Goal: Task Accomplishment & Management: Use online tool/utility

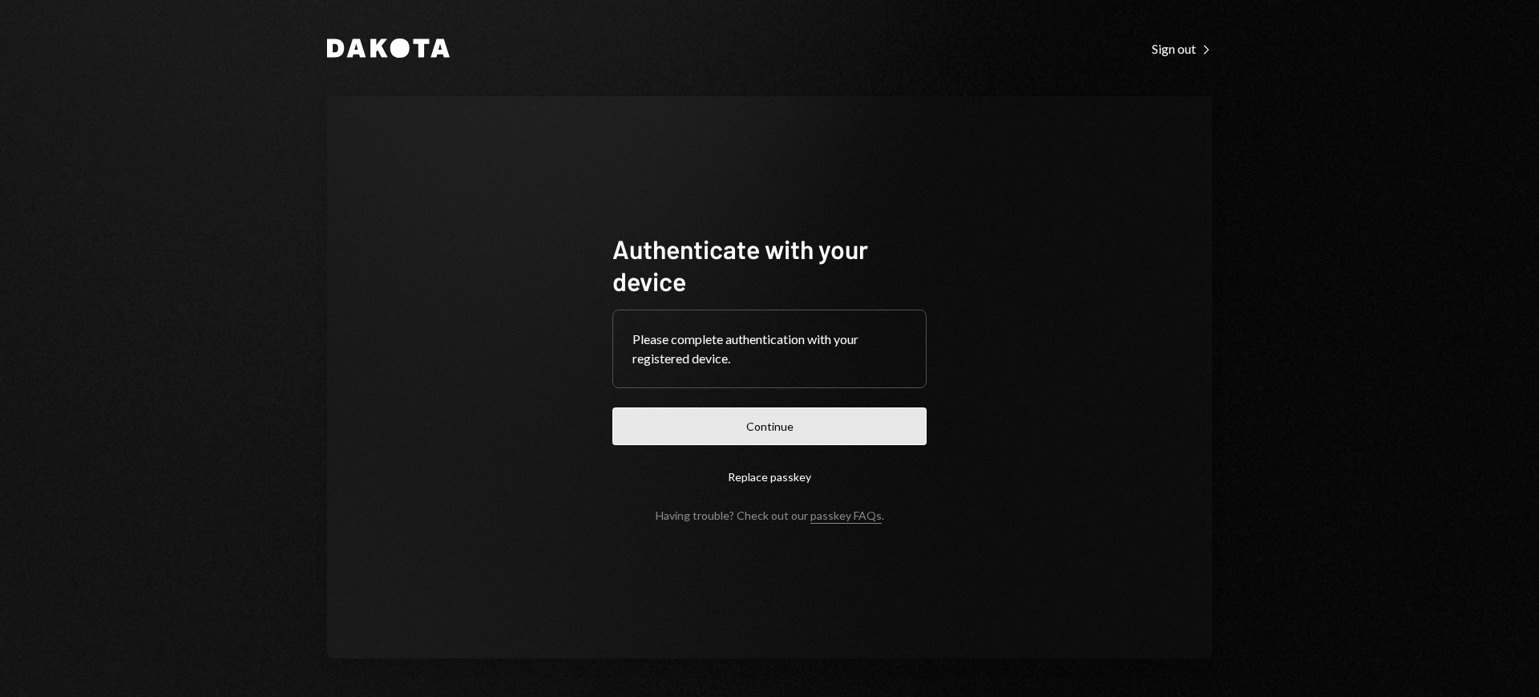
click at [863, 419] on button "Continue" at bounding box center [769, 426] width 314 height 38
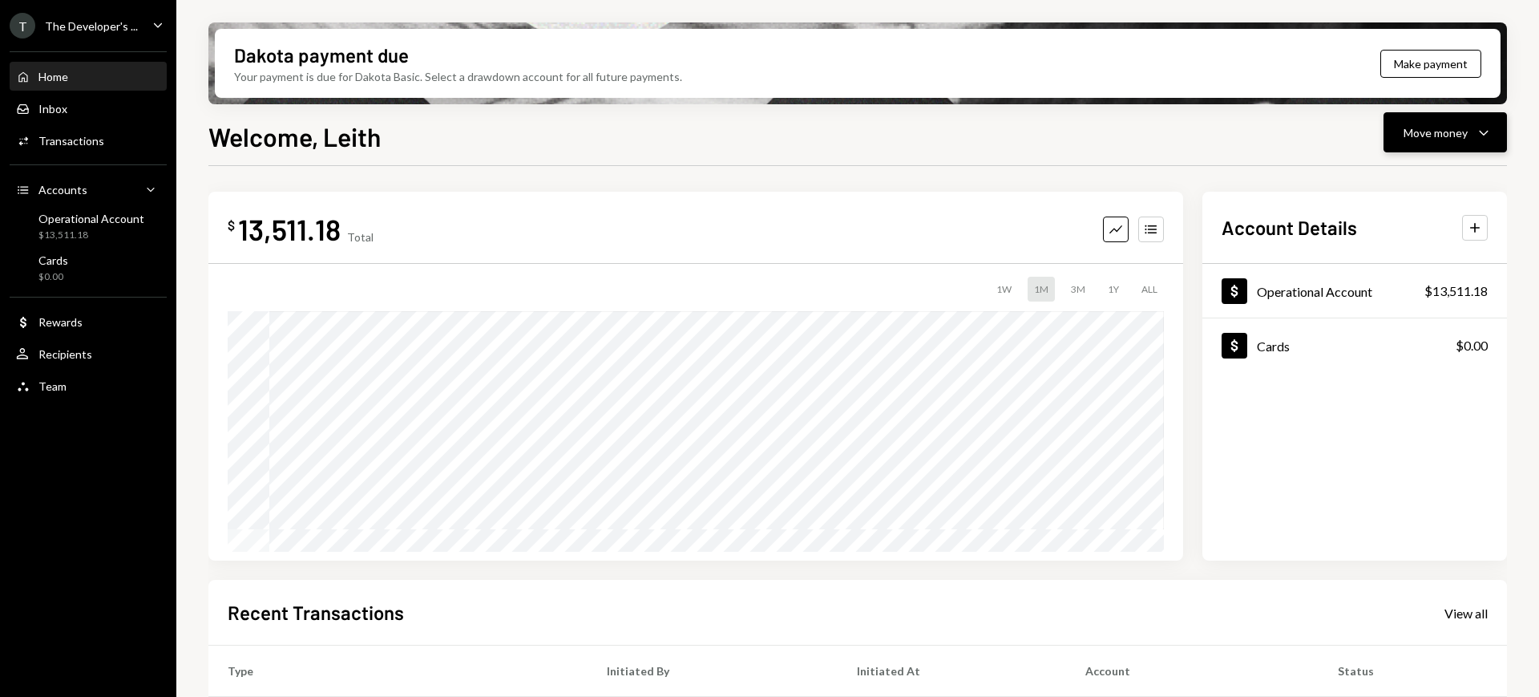
click at [1479, 136] on icon "Caret Down" at bounding box center [1483, 132] width 19 height 19
click at [1432, 241] on div "Deposit Deposit" at bounding box center [1420, 253] width 160 height 36
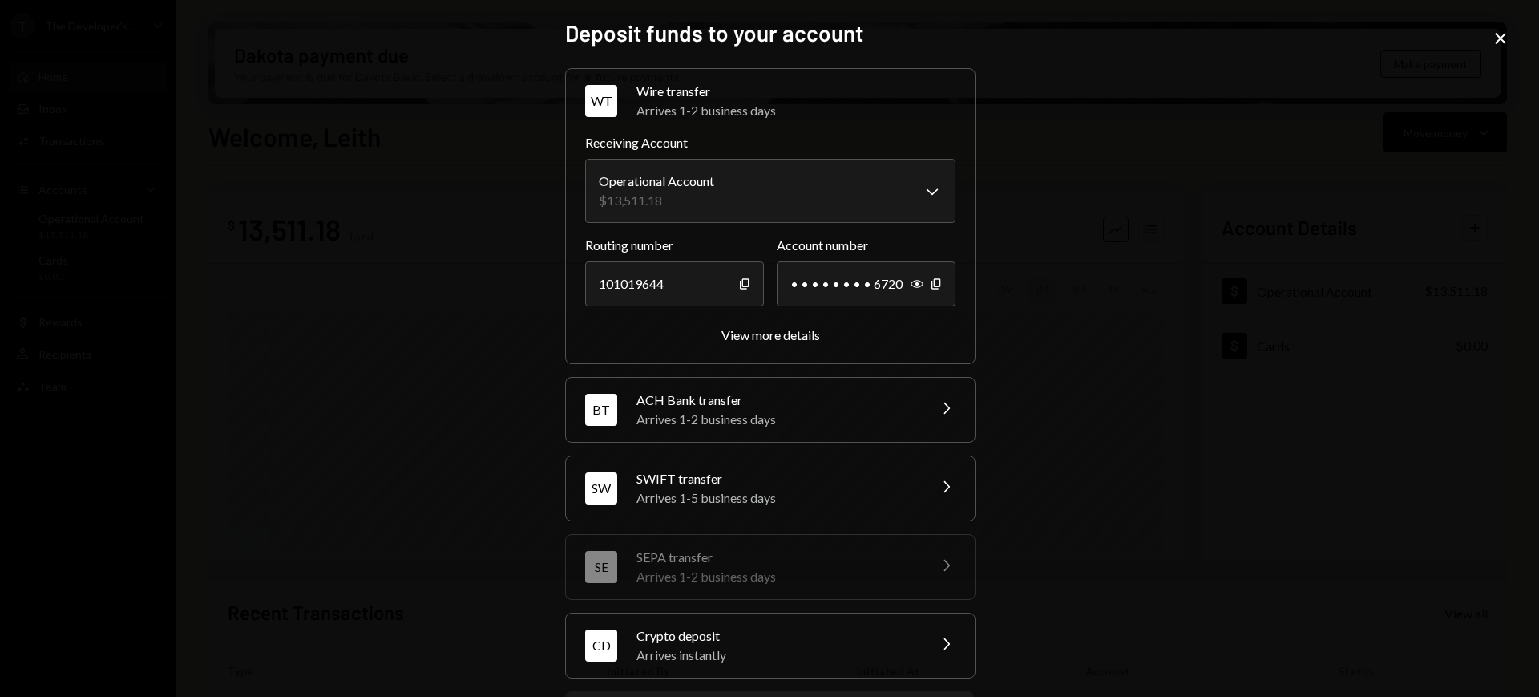
scroll to position [84, 0]
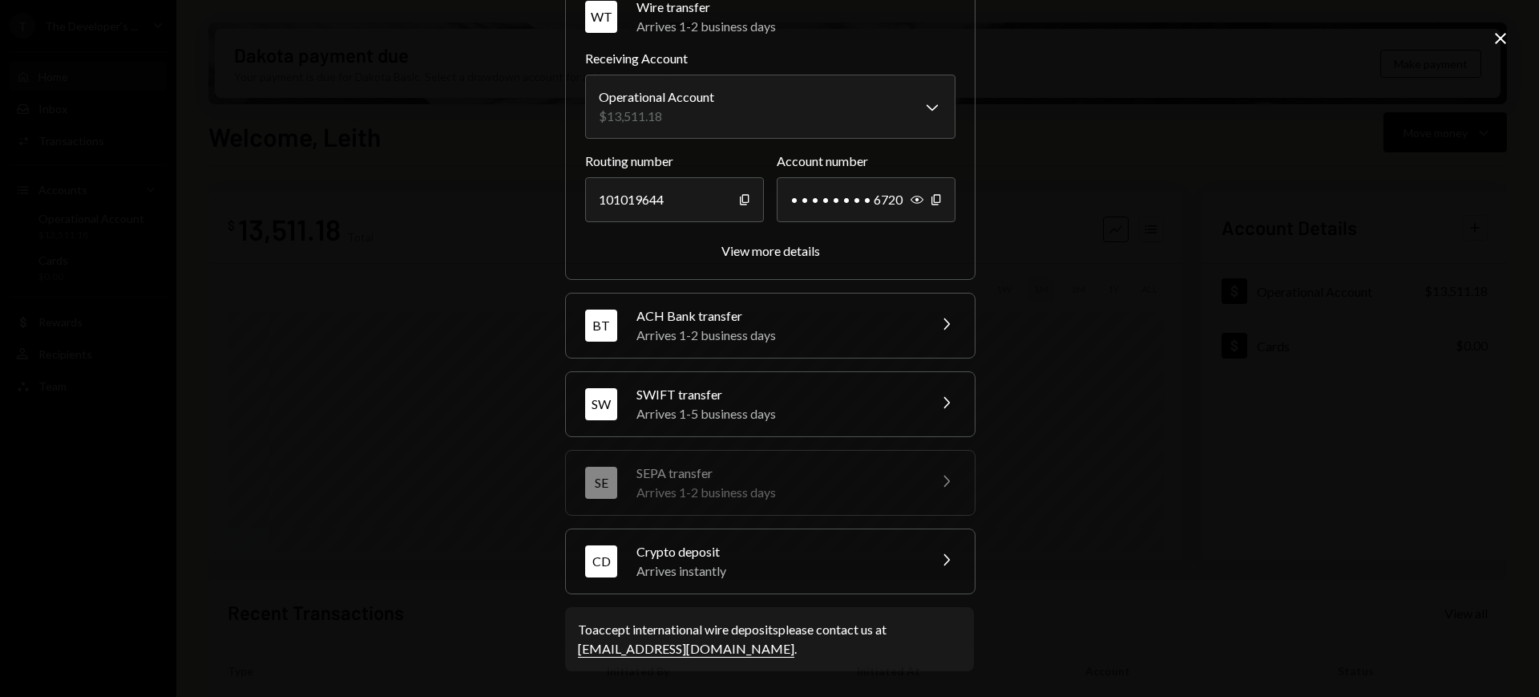
click at [876, 567] on div "Arrives instantly" at bounding box center [777, 570] width 281 height 19
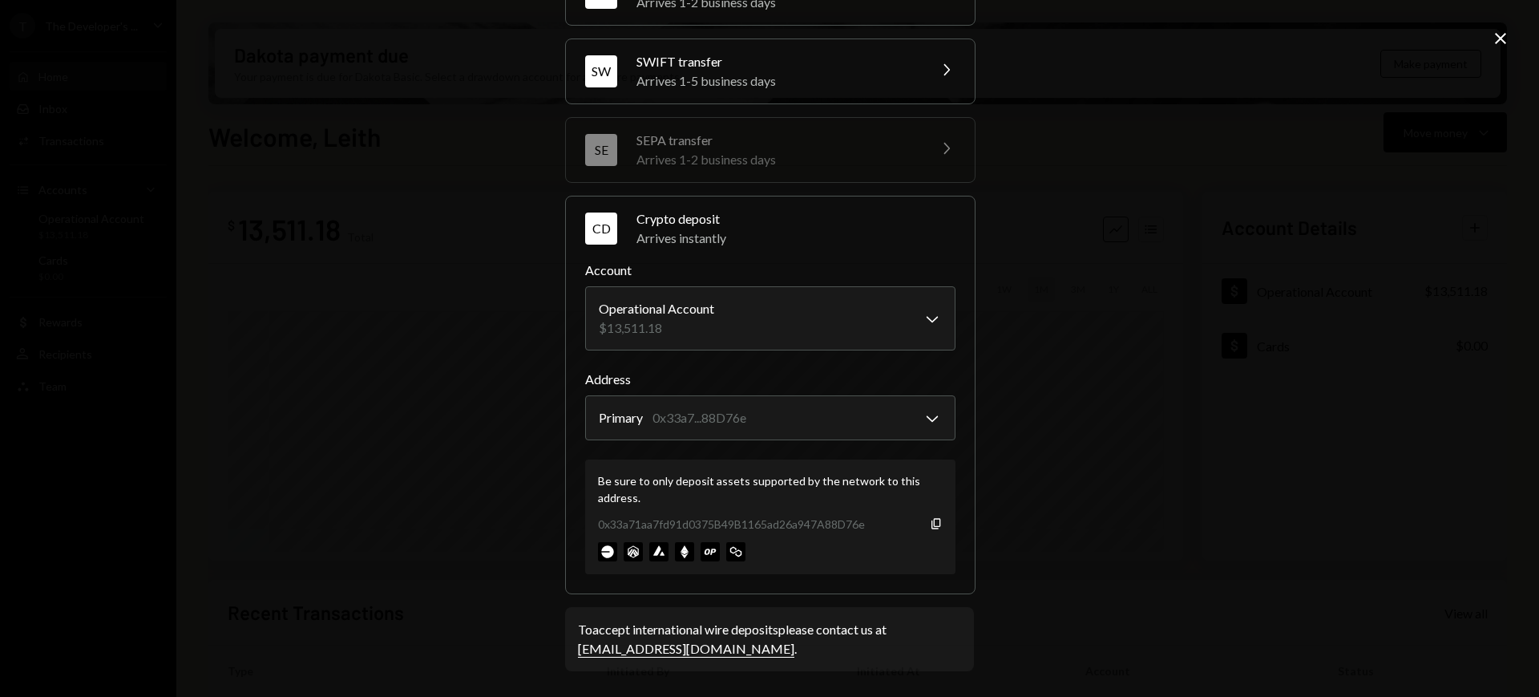
scroll to position [0, 0]
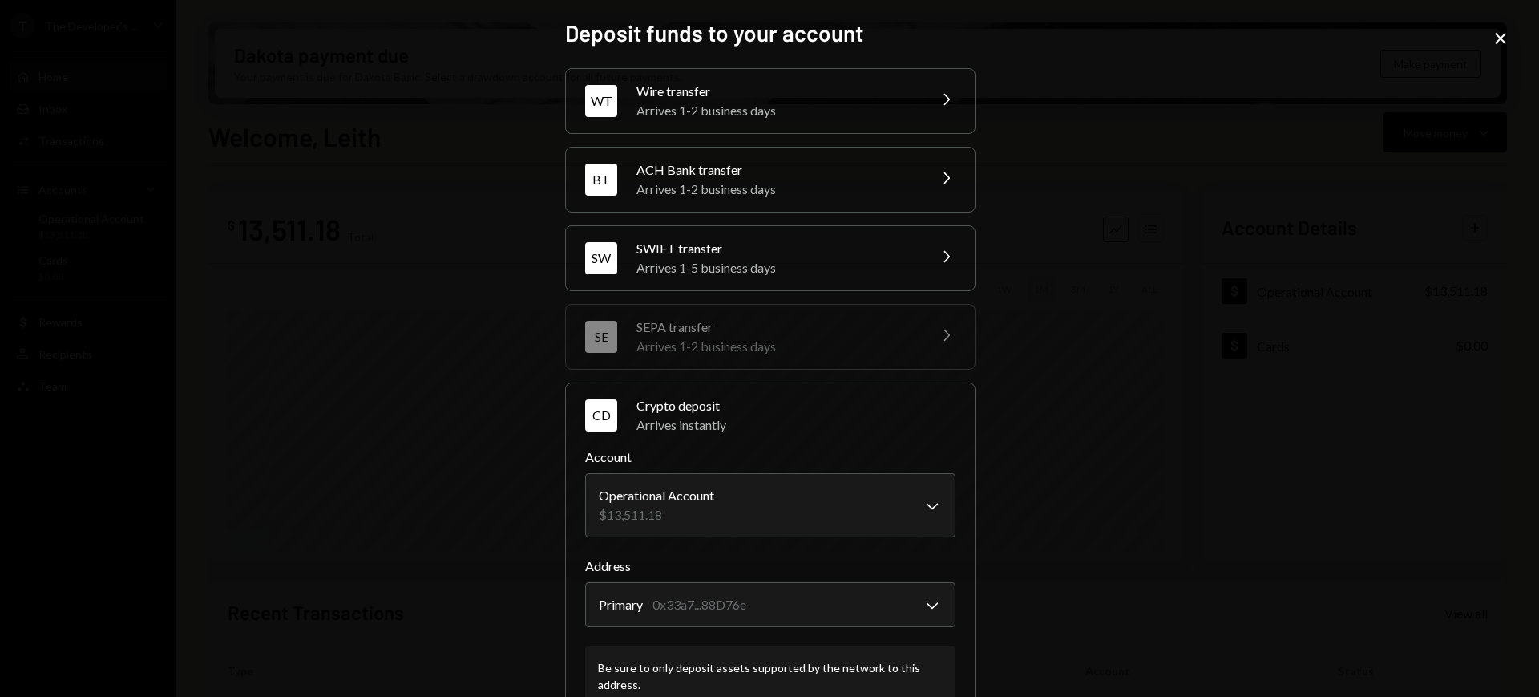
click at [1484, 42] on div "**********" at bounding box center [769, 348] width 1539 height 697
click at [1489, 39] on div "**********" at bounding box center [769, 348] width 1539 height 697
click at [1495, 37] on icon "Close" at bounding box center [1500, 38] width 19 height 19
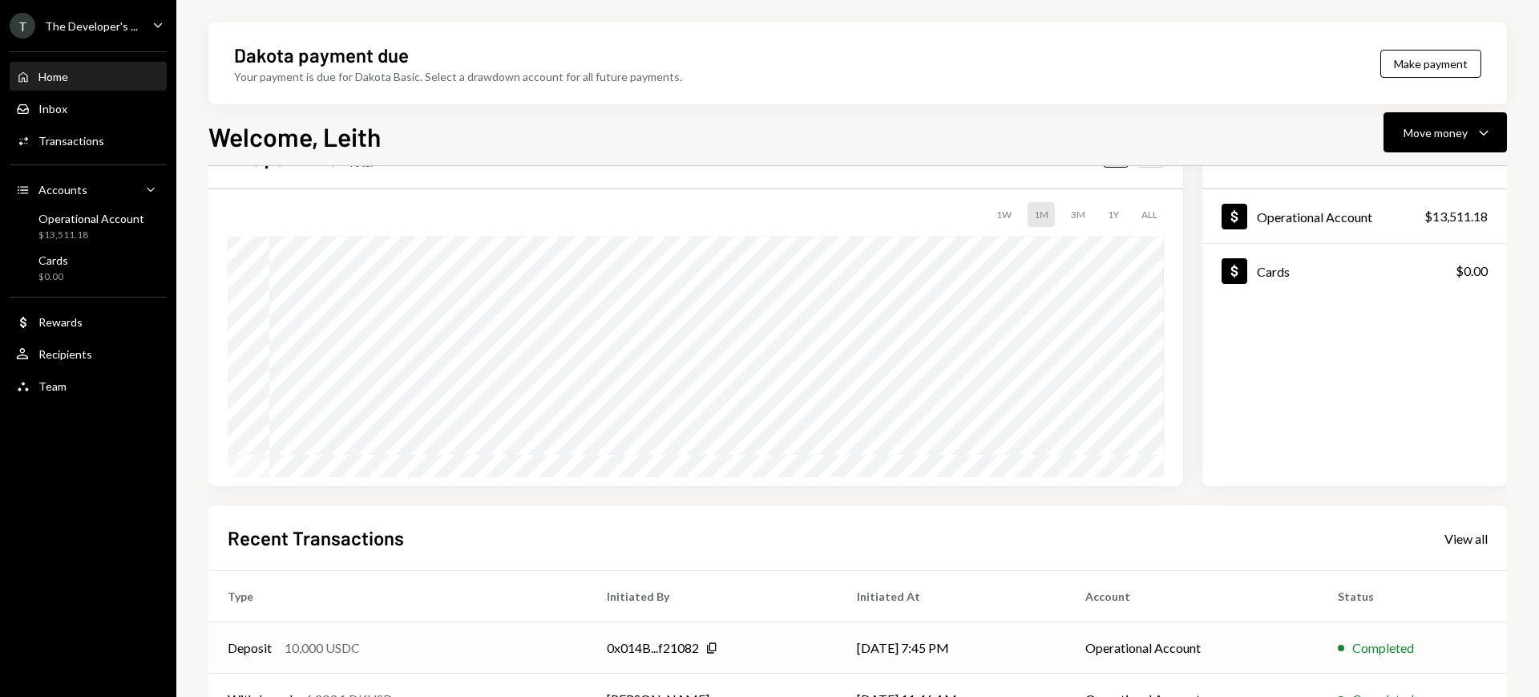
scroll to position [70, 0]
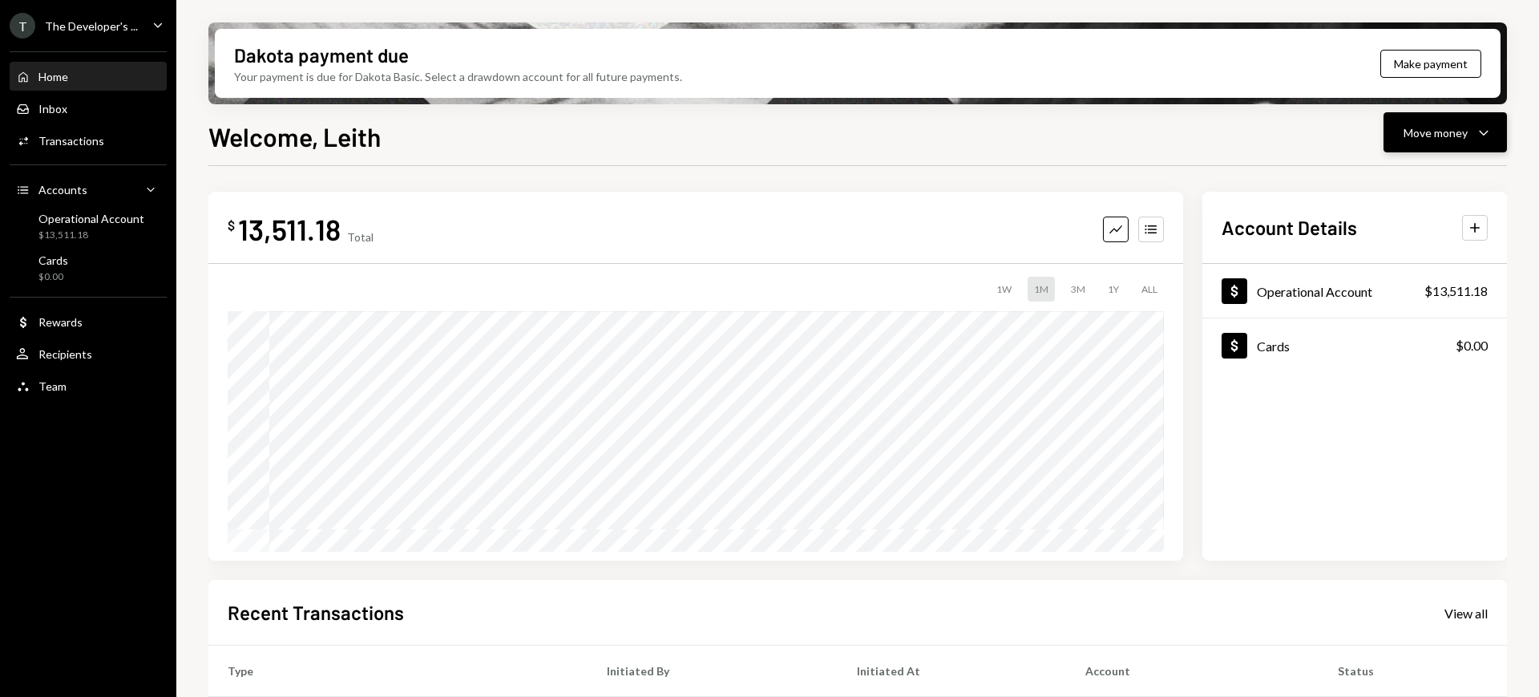
click at [1477, 142] on button "Move money Caret Down" at bounding box center [1445, 132] width 123 height 40
click at [1448, 253] on div "Deposit" at bounding box center [1432, 253] width 117 height 17
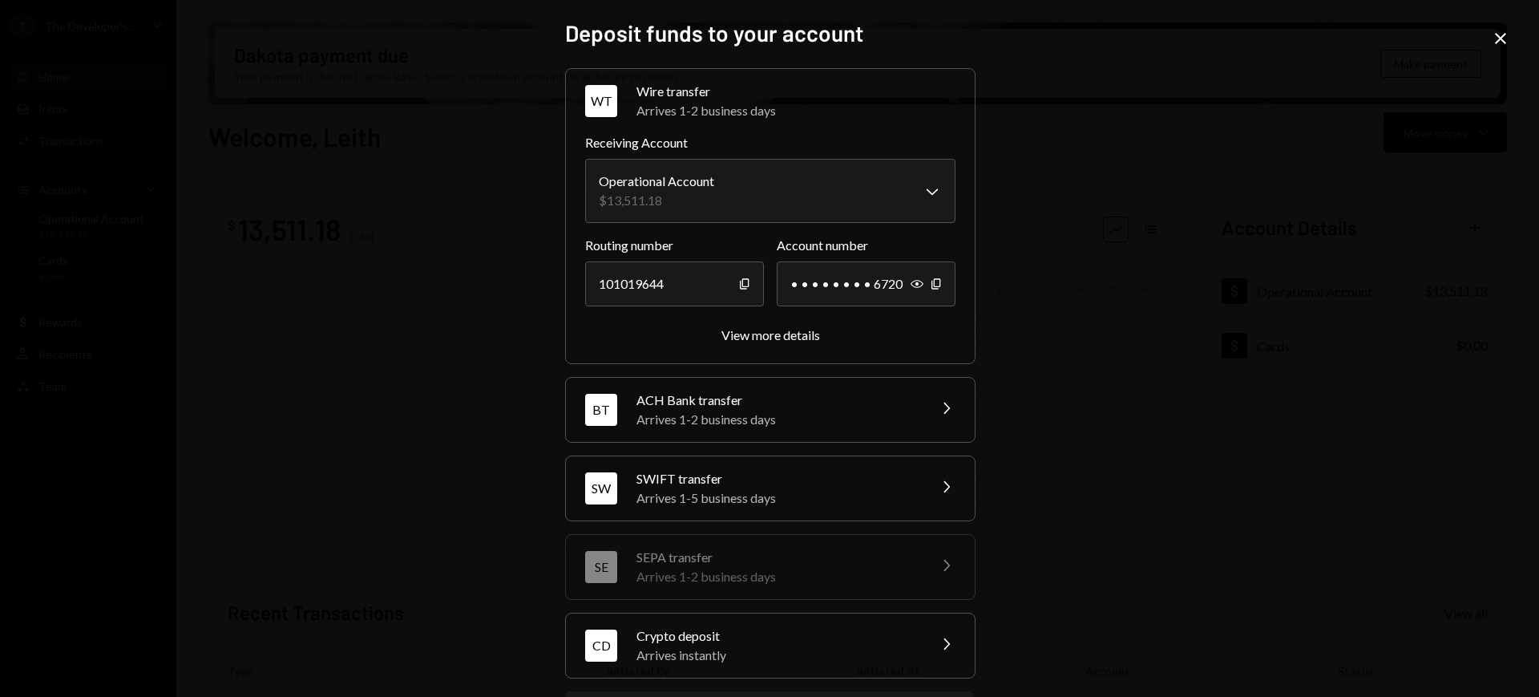
scroll to position [84, 0]
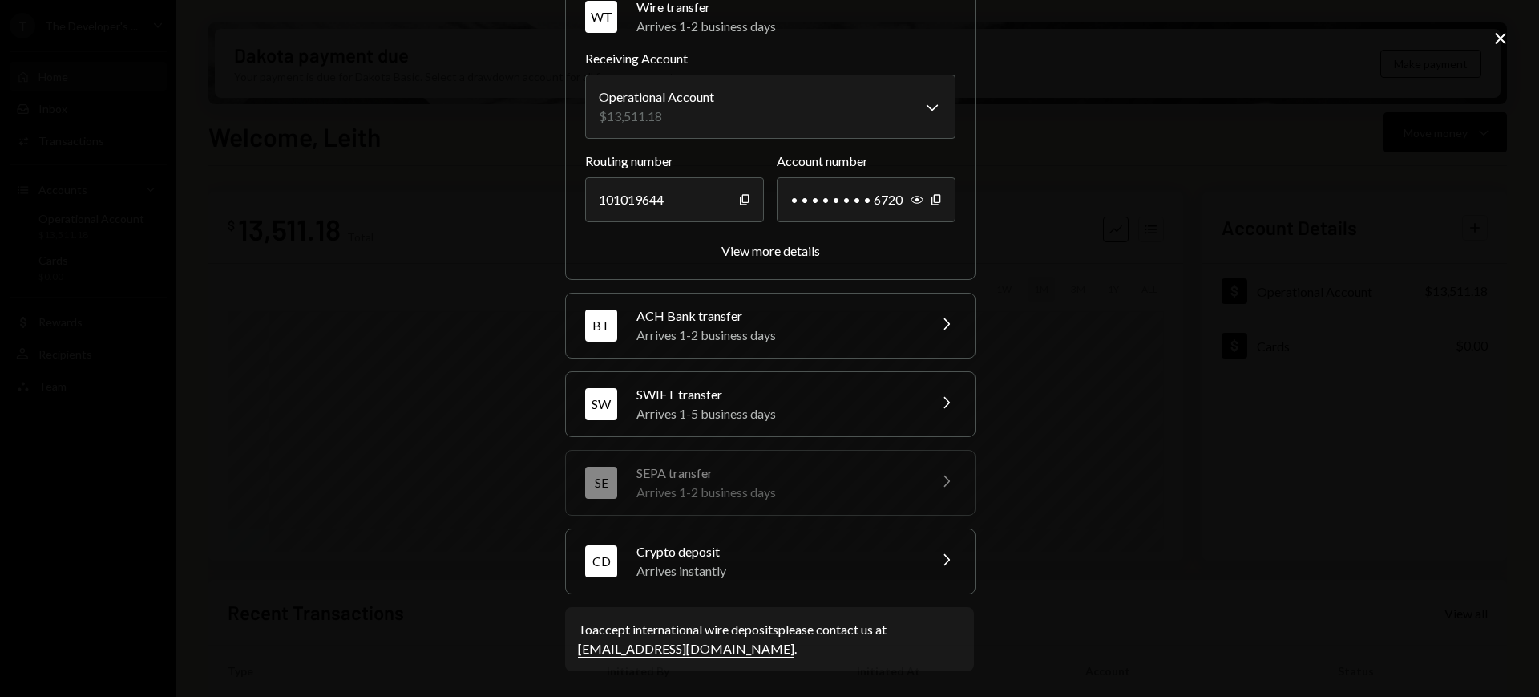
click at [930, 557] on div "CD Crypto deposit Arrives instantly Chevron Right" at bounding box center [770, 561] width 409 height 64
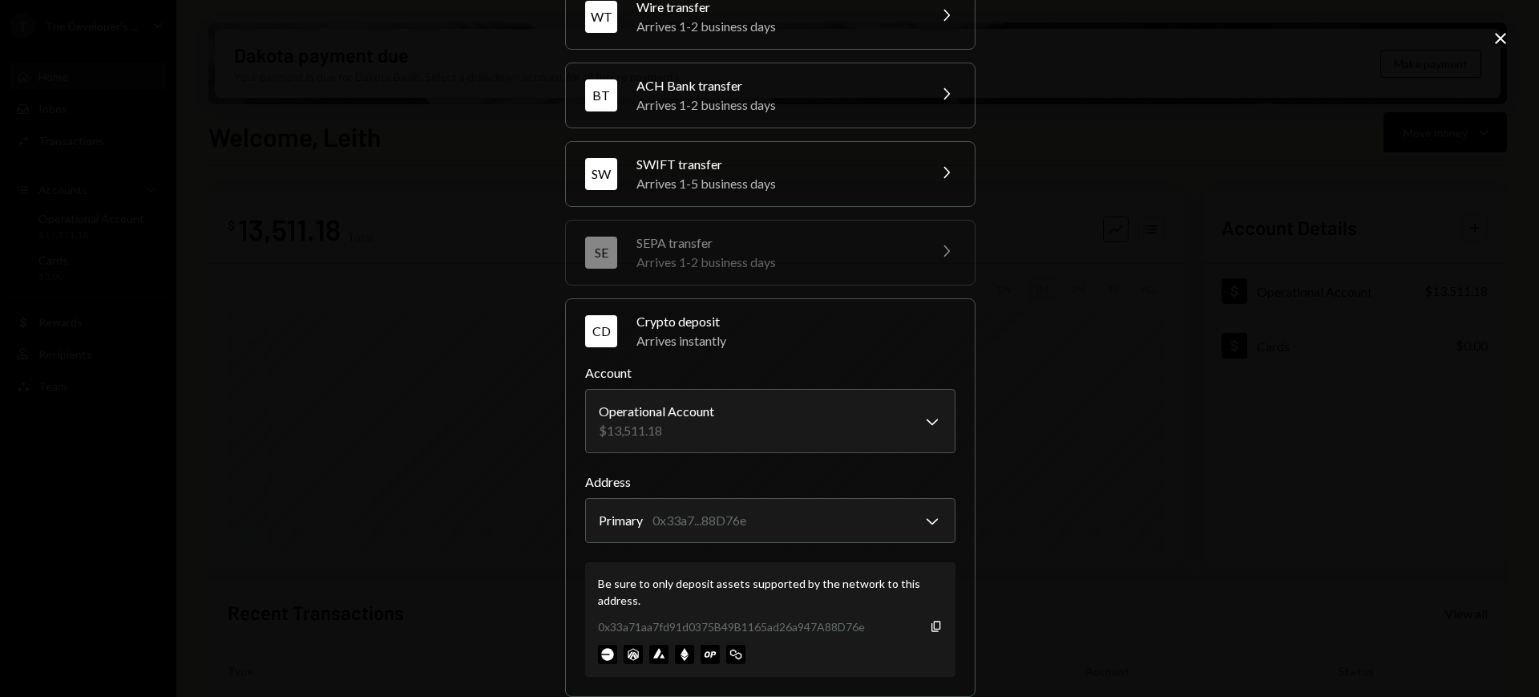
scroll to position [184, 0]
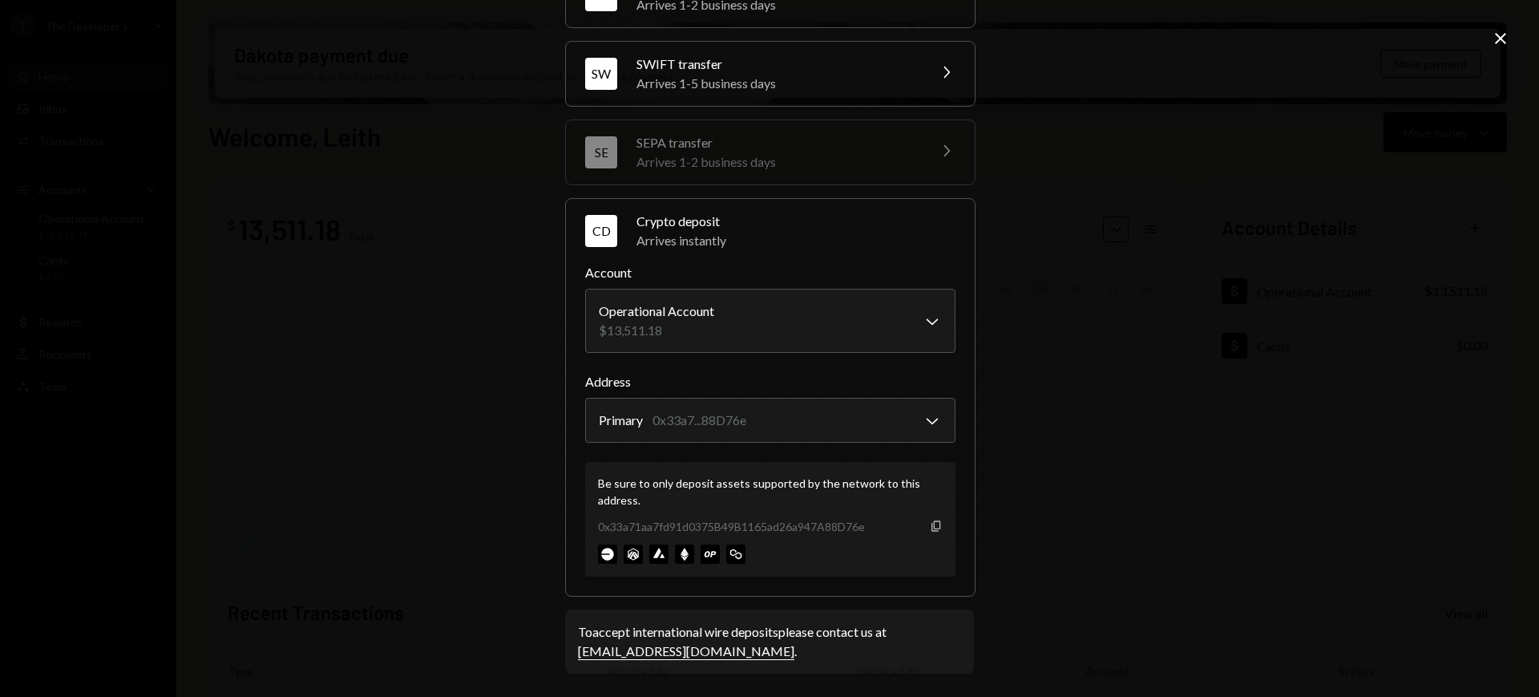
click at [932, 530] on icon "button" at bounding box center [936, 525] width 9 height 10
click at [1497, 41] on icon "Close" at bounding box center [1500, 38] width 19 height 19
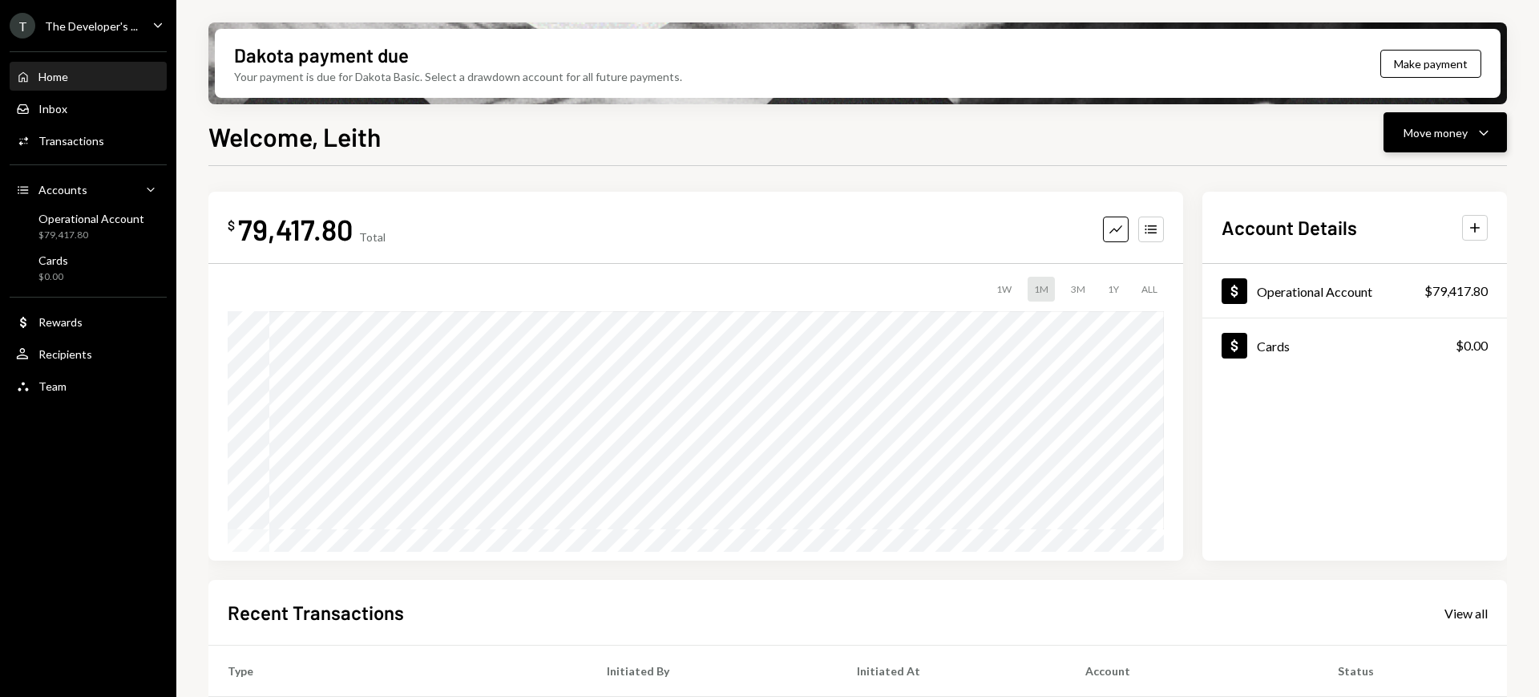
click at [1443, 127] on div "Move money" at bounding box center [1436, 132] width 64 height 17
click at [1429, 184] on div "Send" at bounding box center [1432, 180] width 117 height 17
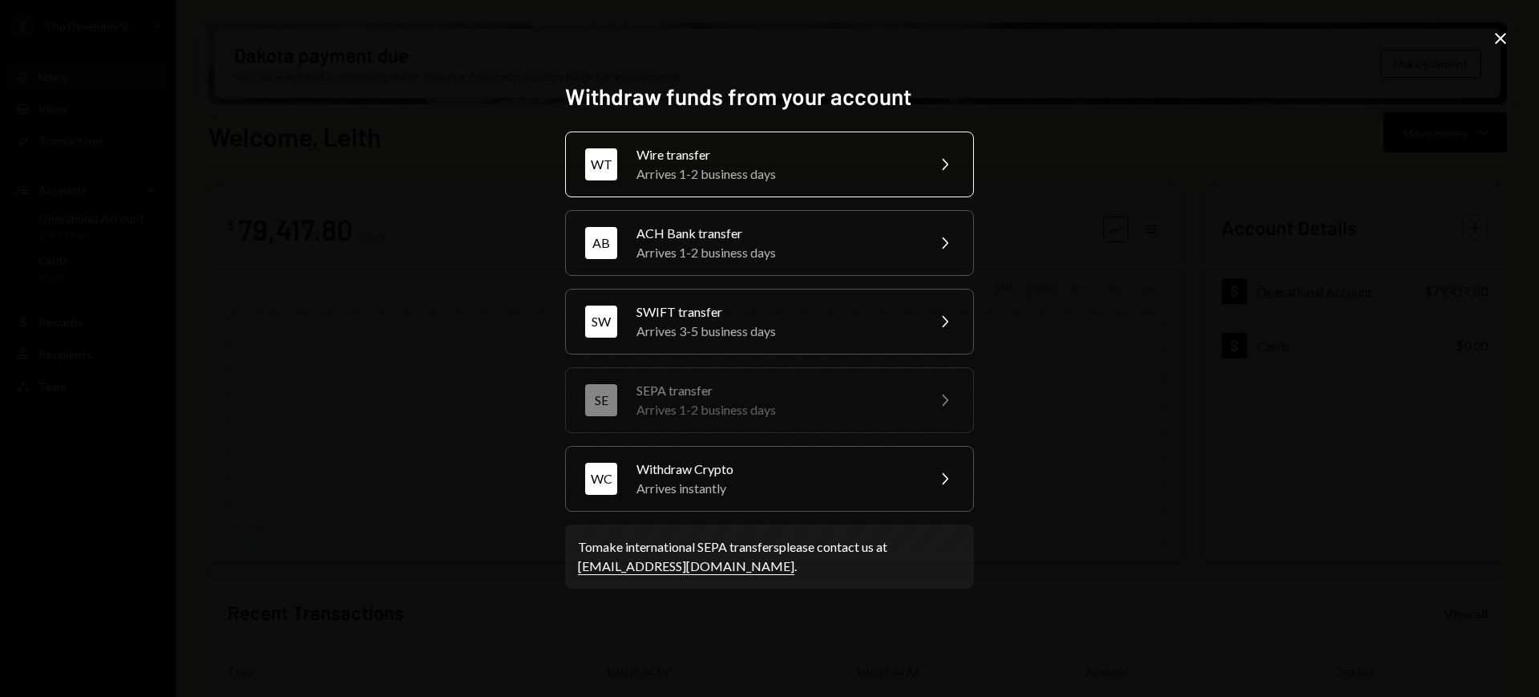
click at [934, 164] on div "WT Wire transfer Arrives 1-2 business days Chevron Right" at bounding box center [769, 164] width 409 height 66
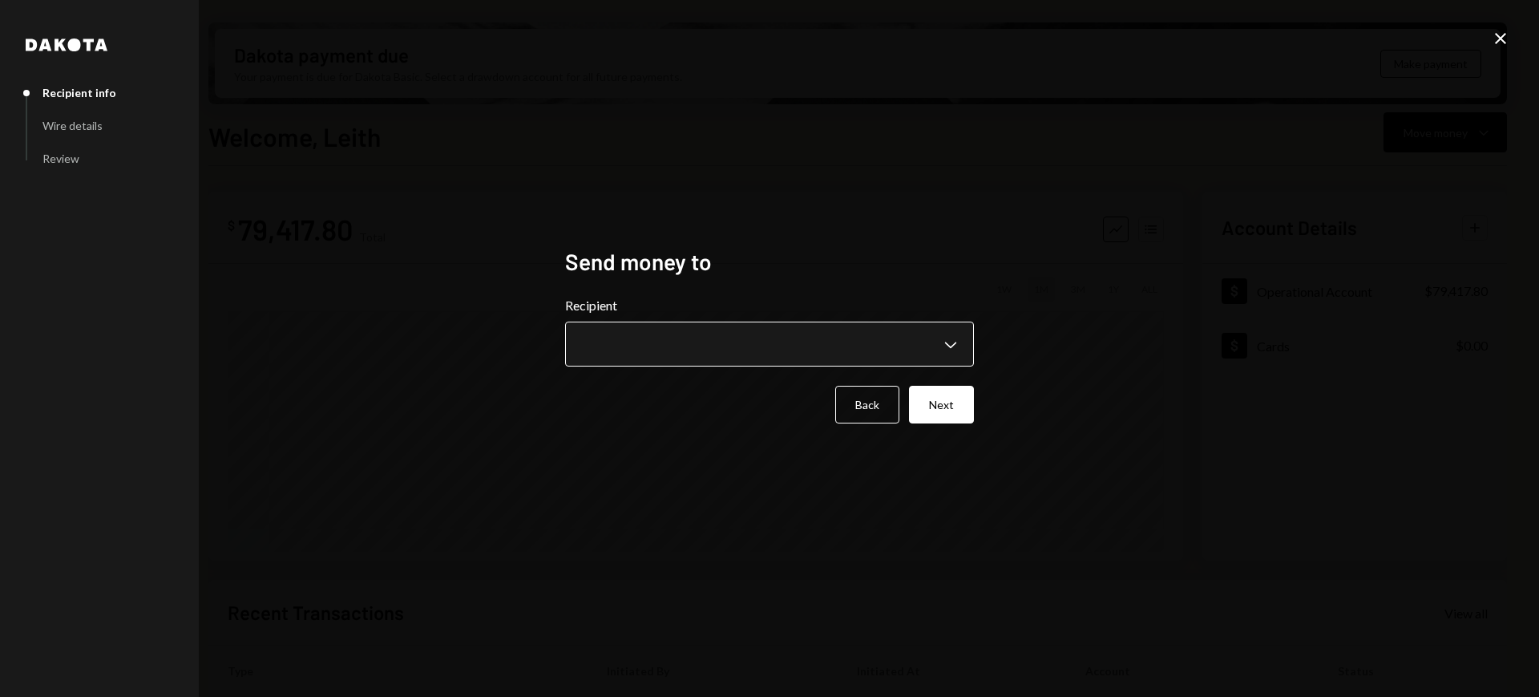
click at [875, 336] on body "T The Developer's ... Caret Down Home Home Inbox Inbox Activities Transactions …" at bounding box center [769, 348] width 1539 height 697
click at [1136, 291] on div "**********" at bounding box center [769, 348] width 1539 height 697
click at [885, 402] on button "Back" at bounding box center [867, 405] width 64 height 38
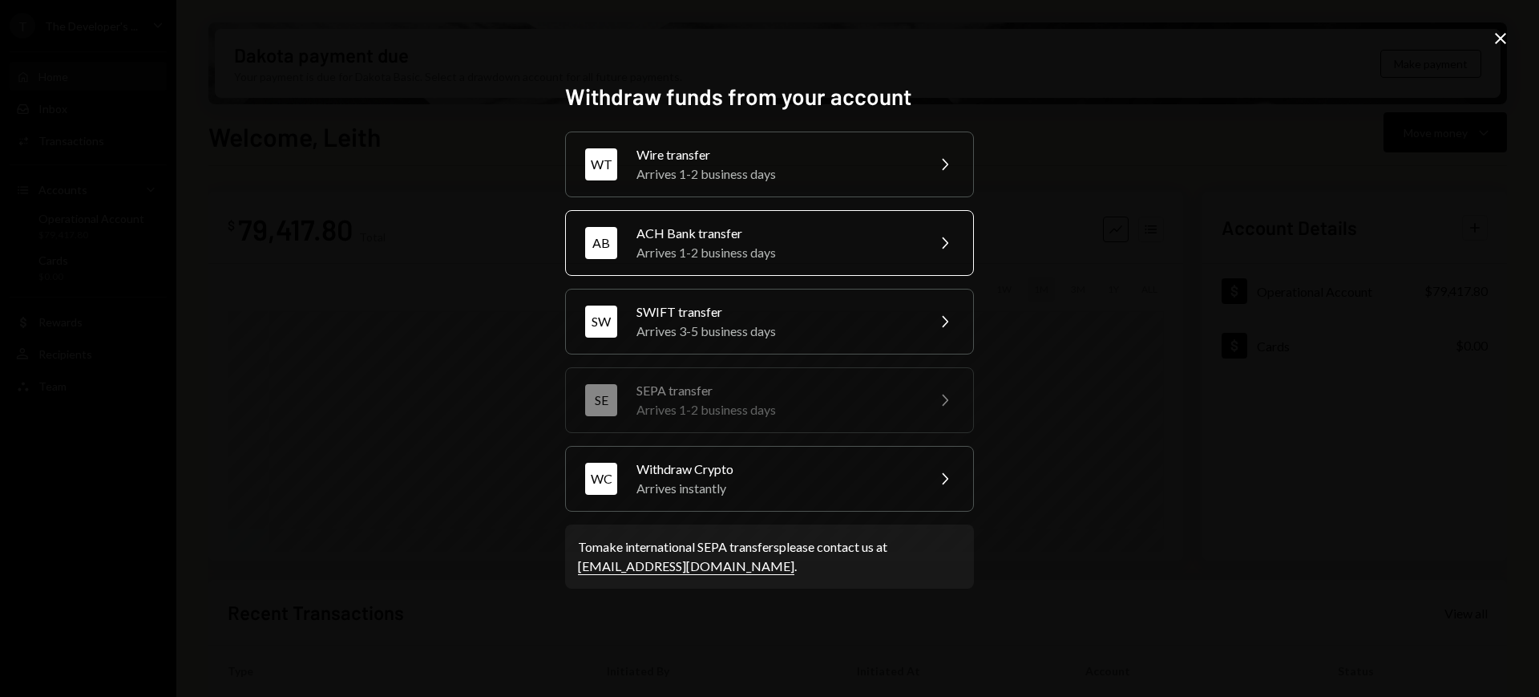
click at [925, 231] on div "AB ACH Bank transfer Arrives 1-2 business days Chevron Right" at bounding box center [769, 243] width 409 height 66
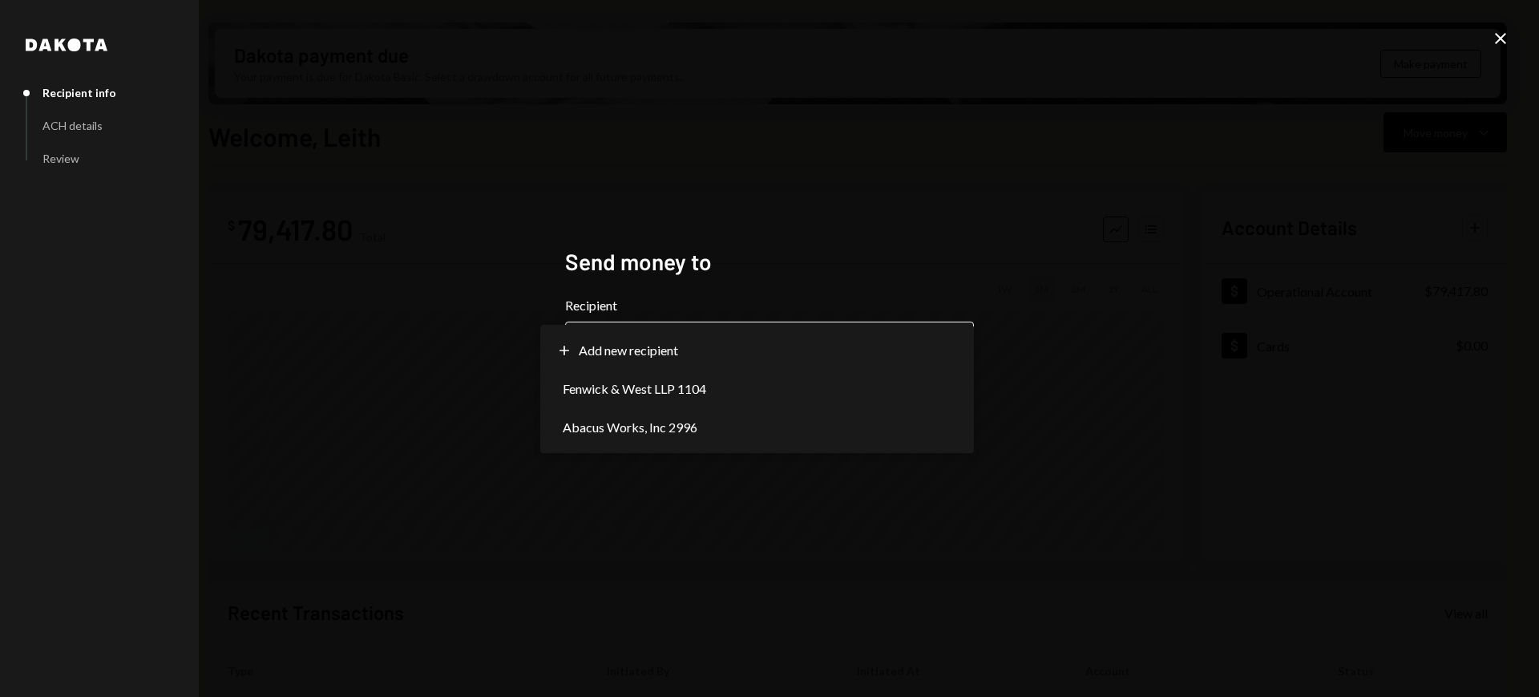
click at [892, 349] on body "T The Developer's ... Caret Down Home Home Inbox Inbox Activities Transactions …" at bounding box center [769, 348] width 1539 height 697
select select "**********"
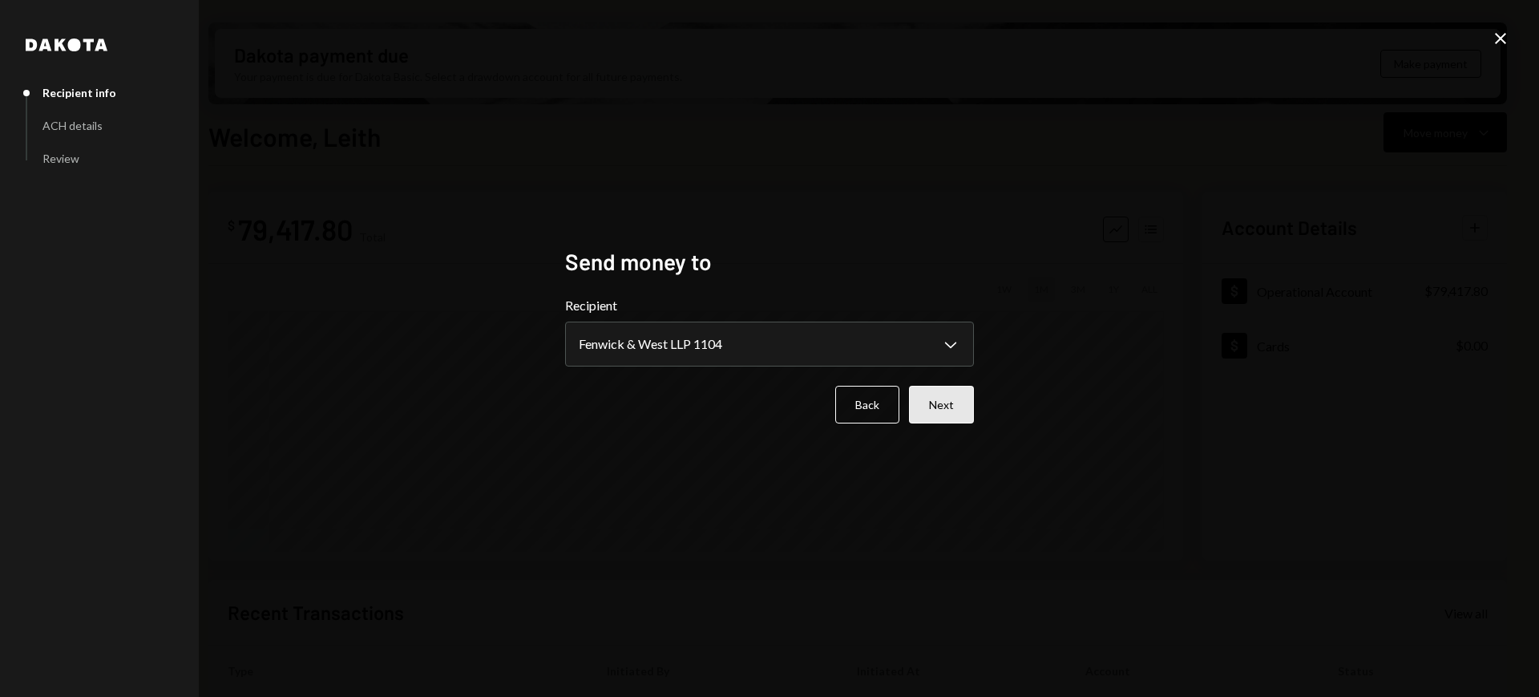
click at [958, 405] on button "Next" at bounding box center [941, 405] width 65 height 38
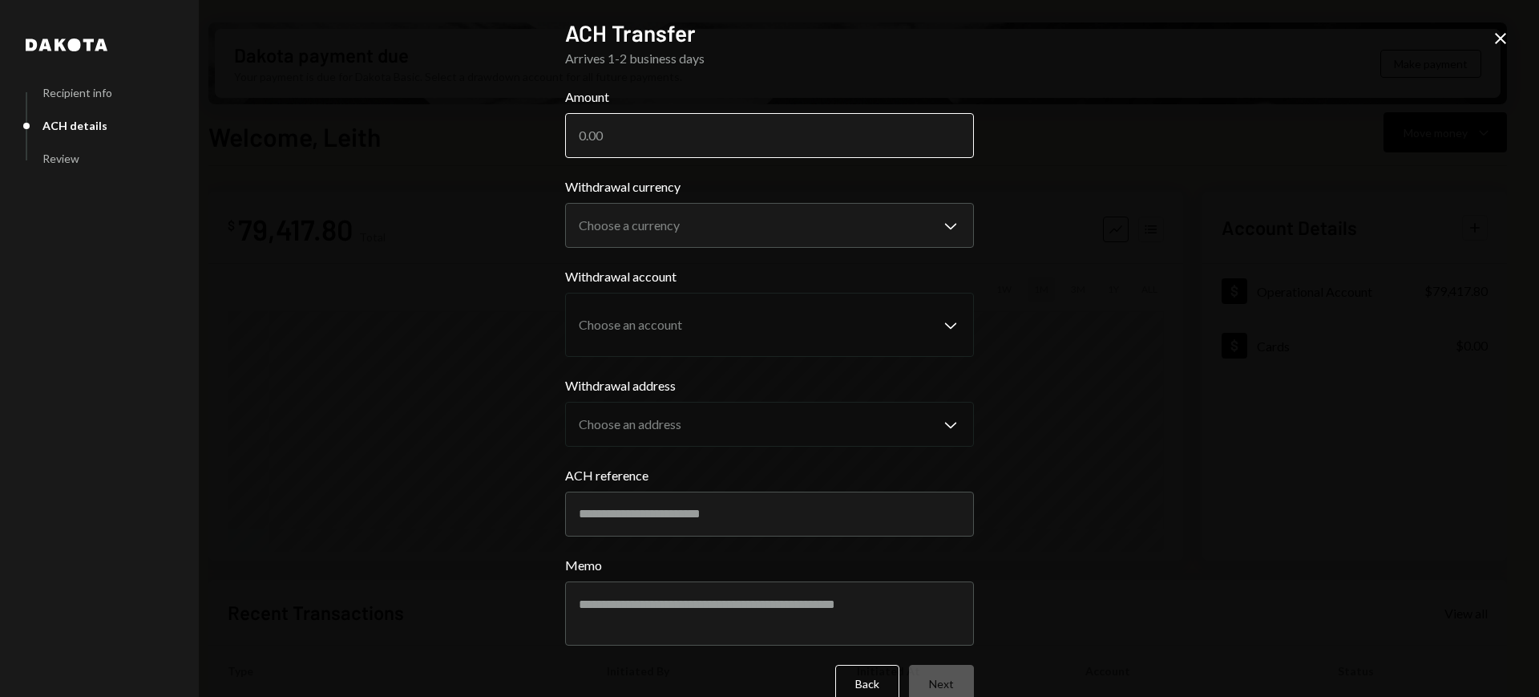
click at [821, 131] on input "Amount" at bounding box center [769, 135] width 409 height 45
paste input "65906.62"
type input "65906.62"
click at [823, 209] on body "T The Developer's ... Caret Down Home Home Inbox Inbox Activities Transactions …" at bounding box center [769, 348] width 1539 height 697
click at [580, 139] on div "$" at bounding box center [583, 134] width 8 height 15
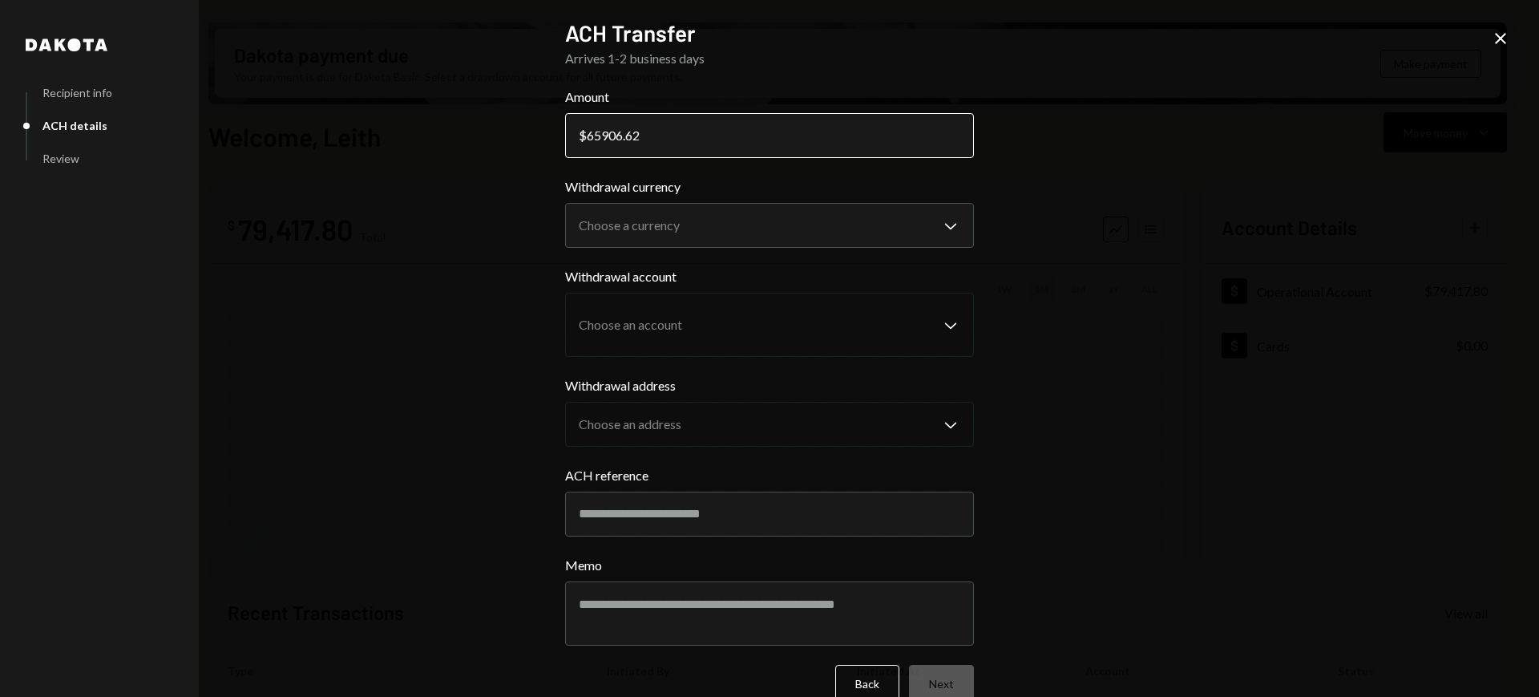
click at [584, 135] on input "65906.62" at bounding box center [769, 135] width 409 height 45
click at [734, 207] on body "T The Developer's ... Caret Down Home Home Inbox Inbox Activities Transactions …" at bounding box center [769, 348] width 1539 height 697
click at [1492, 31] on icon "Close" at bounding box center [1500, 38] width 19 height 19
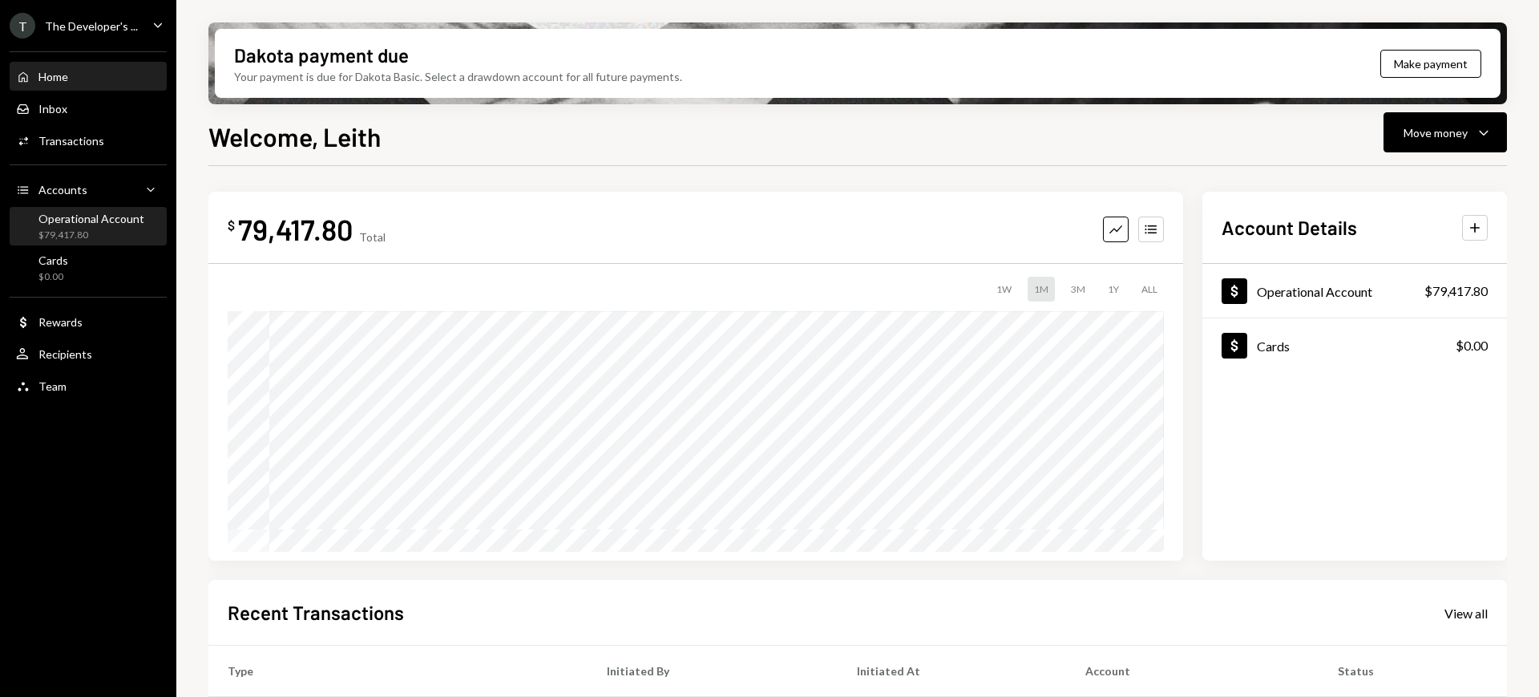
click at [135, 228] on div "$79,417.80" at bounding box center [91, 235] width 106 height 14
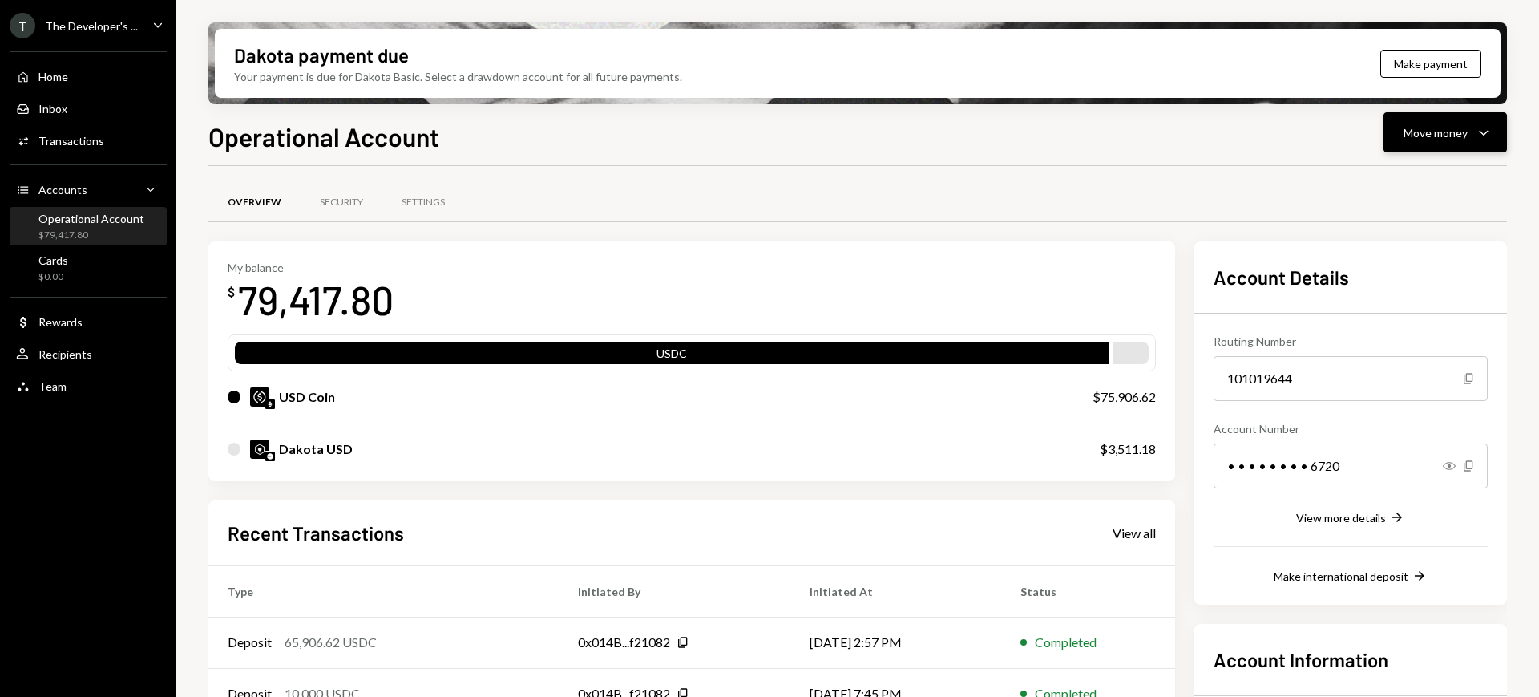
click at [1486, 128] on icon "Caret Down" at bounding box center [1483, 132] width 19 height 19
click at [1432, 179] on div "Send" at bounding box center [1432, 180] width 117 height 17
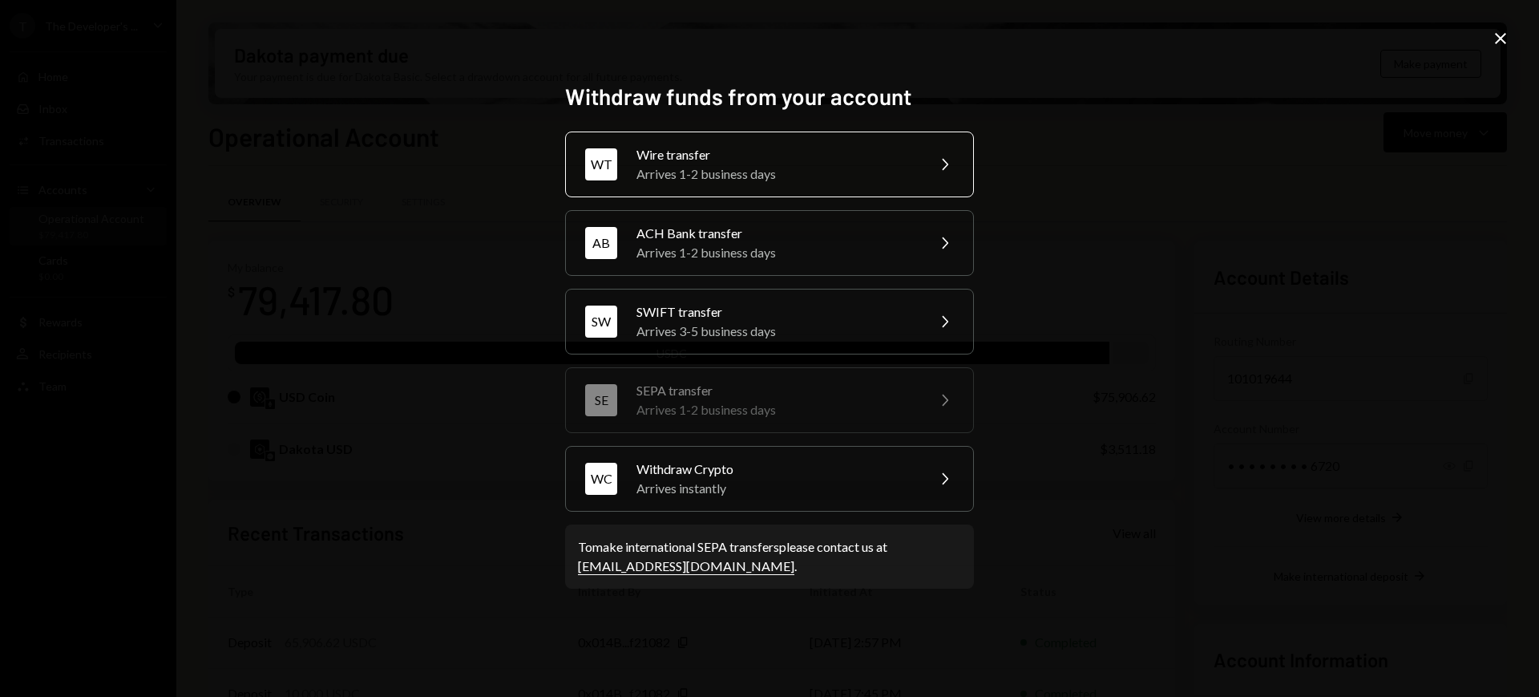
click at [912, 159] on div "Wire transfer" at bounding box center [776, 154] width 279 height 19
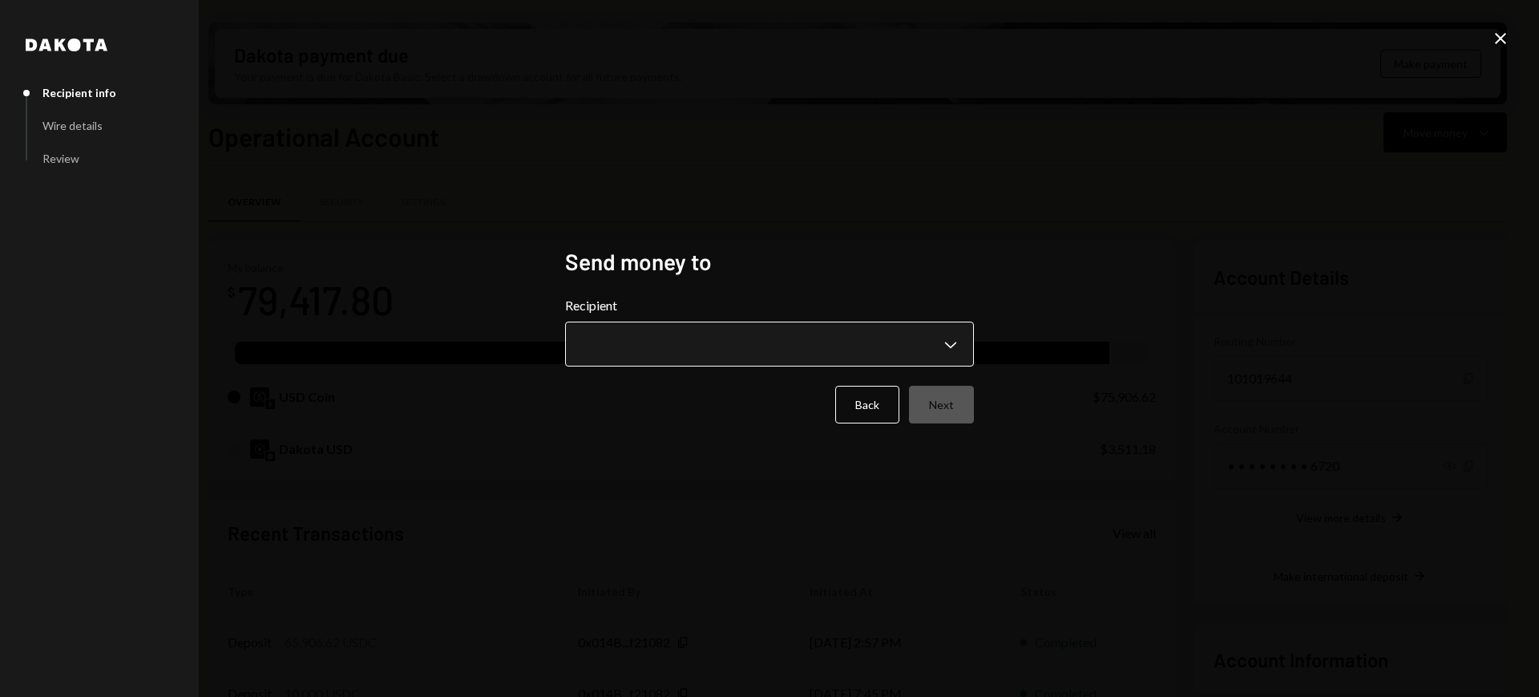
click at [910, 344] on body "T The Developer's ... Caret Down Home Home Inbox Inbox Activities Transactions …" at bounding box center [769, 348] width 1539 height 697
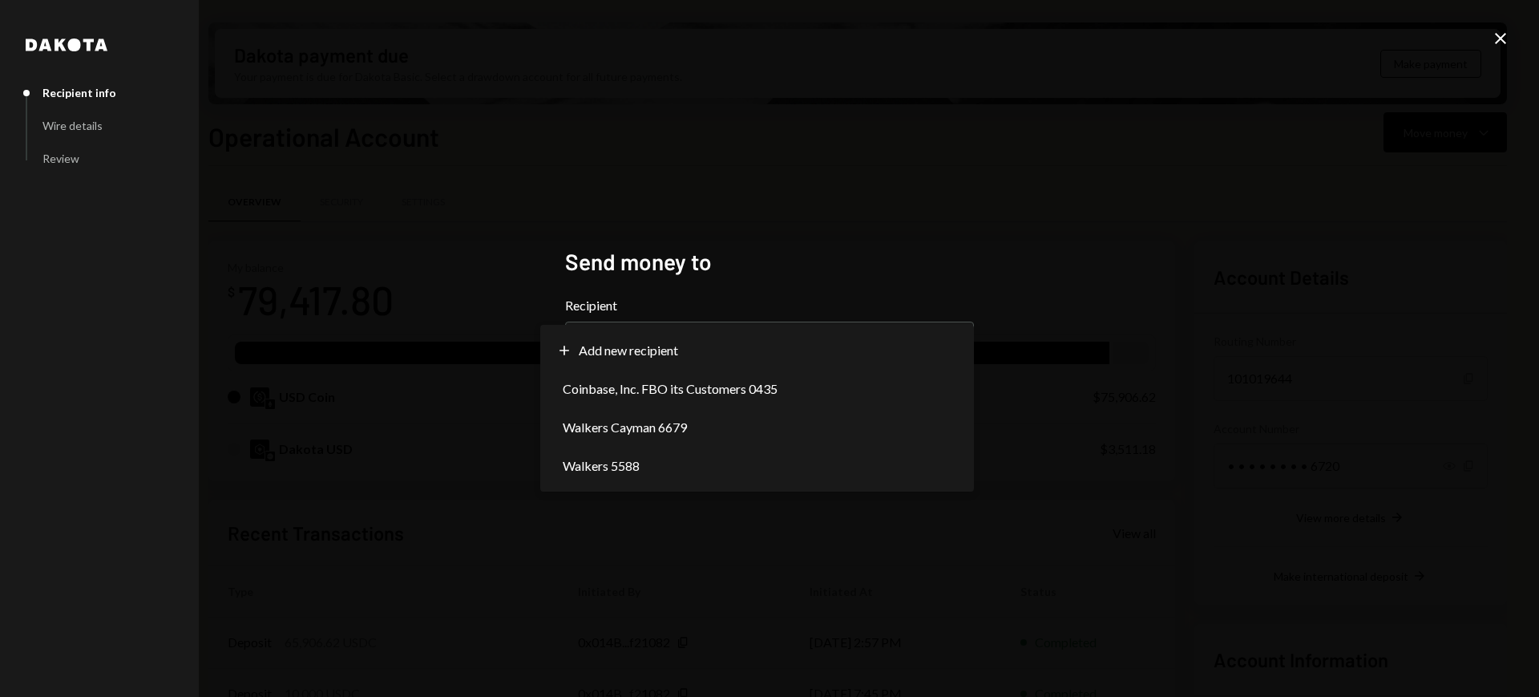
click at [1494, 41] on icon "Close" at bounding box center [1500, 38] width 19 height 19
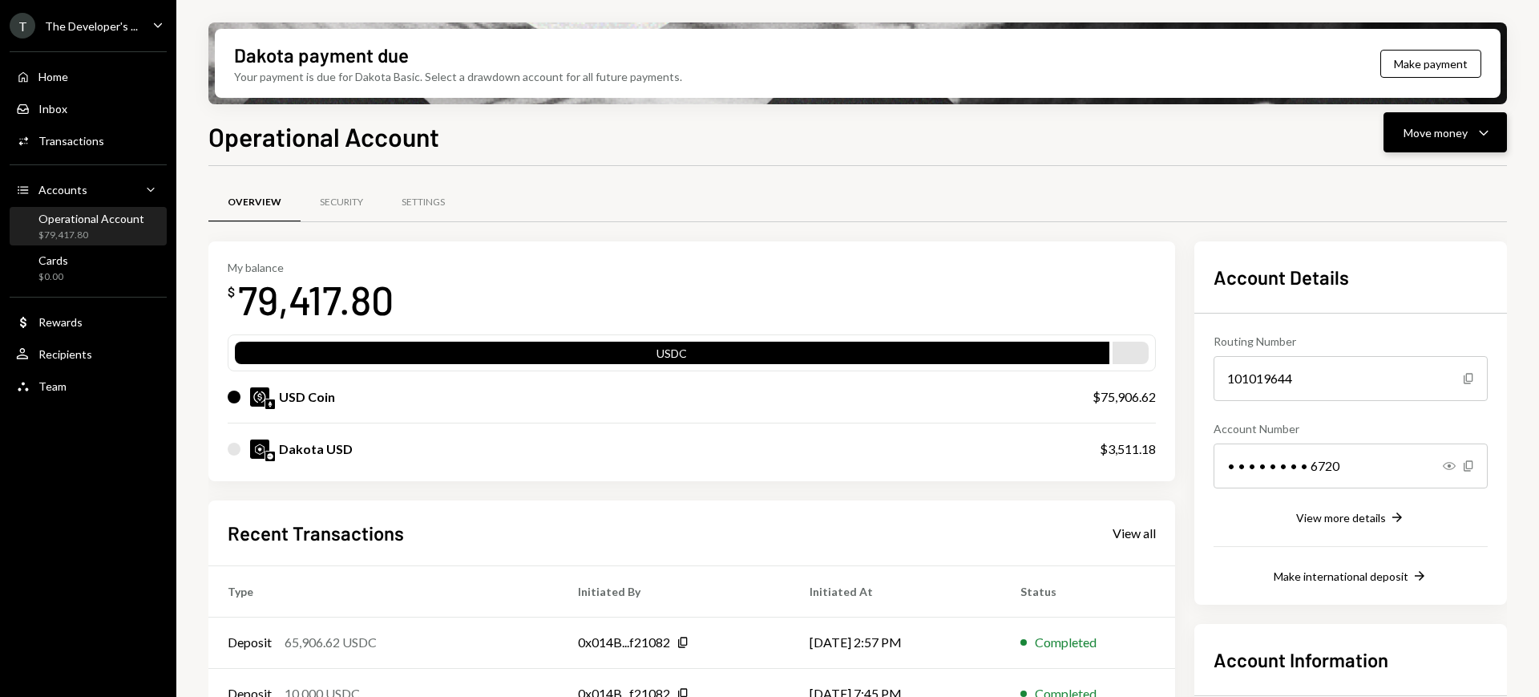
click at [1478, 131] on icon "Caret Down" at bounding box center [1483, 132] width 19 height 19
click at [1435, 209] on div "Transfer" at bounding box center [1432, 216] width 117 height 17
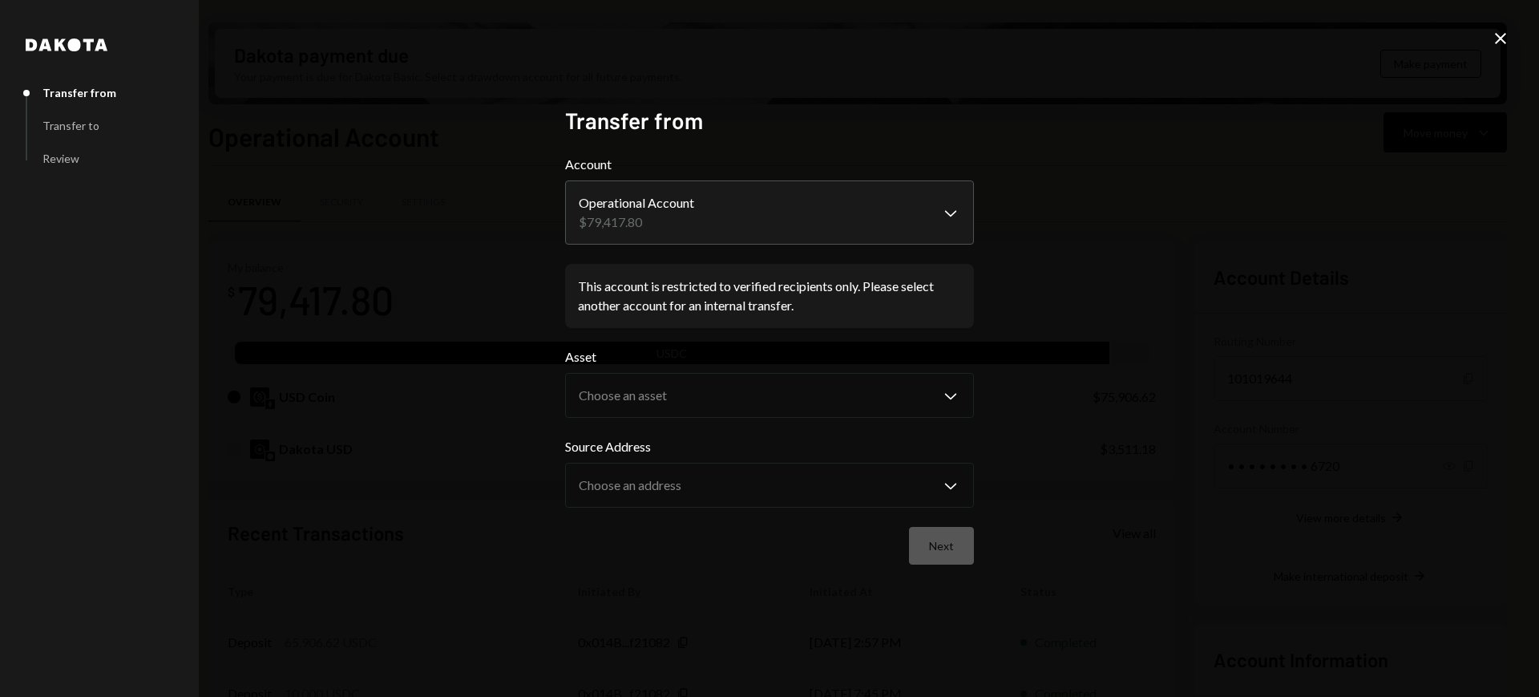
click at [1508, 32] on icon "Close" at bounding box center [1500, 38] width 19 height 19
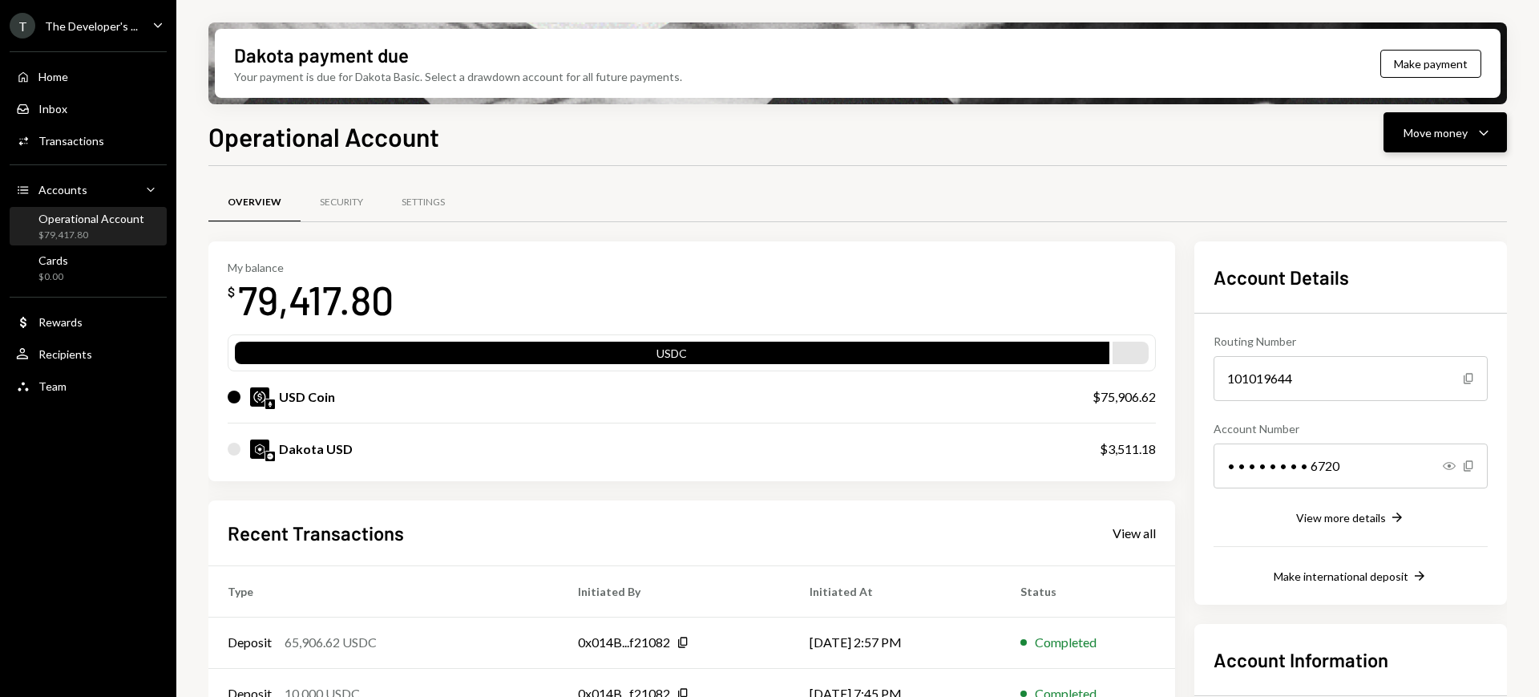
click at [1433, 133] on div "Move money" at bounding box center [1436, 132] width 64 height 17
click at [1417, 186] on div "Send" at bounding box center [1432, 180] width 117 height 17
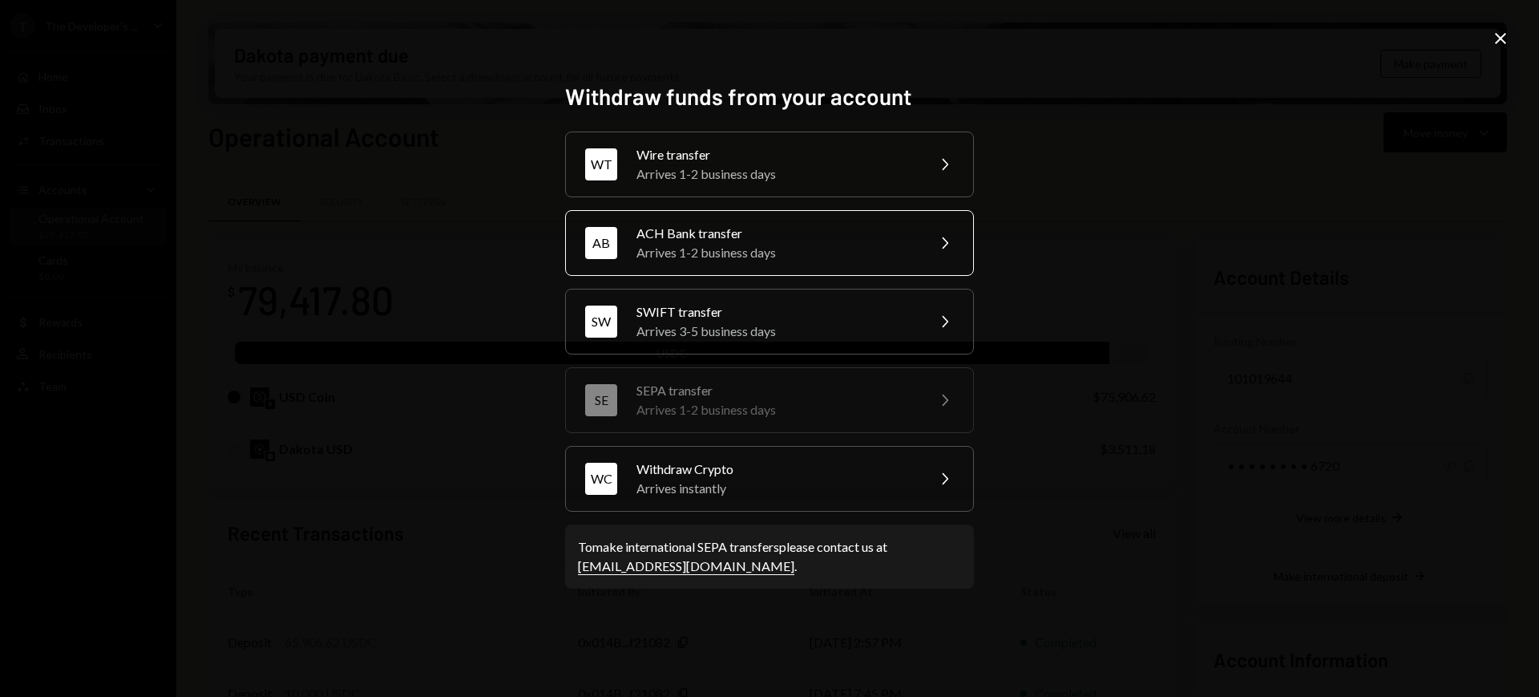
click at [934, 229] on div "AB ACH Bank transfer Arrives 1-2 business days Chevron Right" at bounding box center [769, 243] width 409 height 66
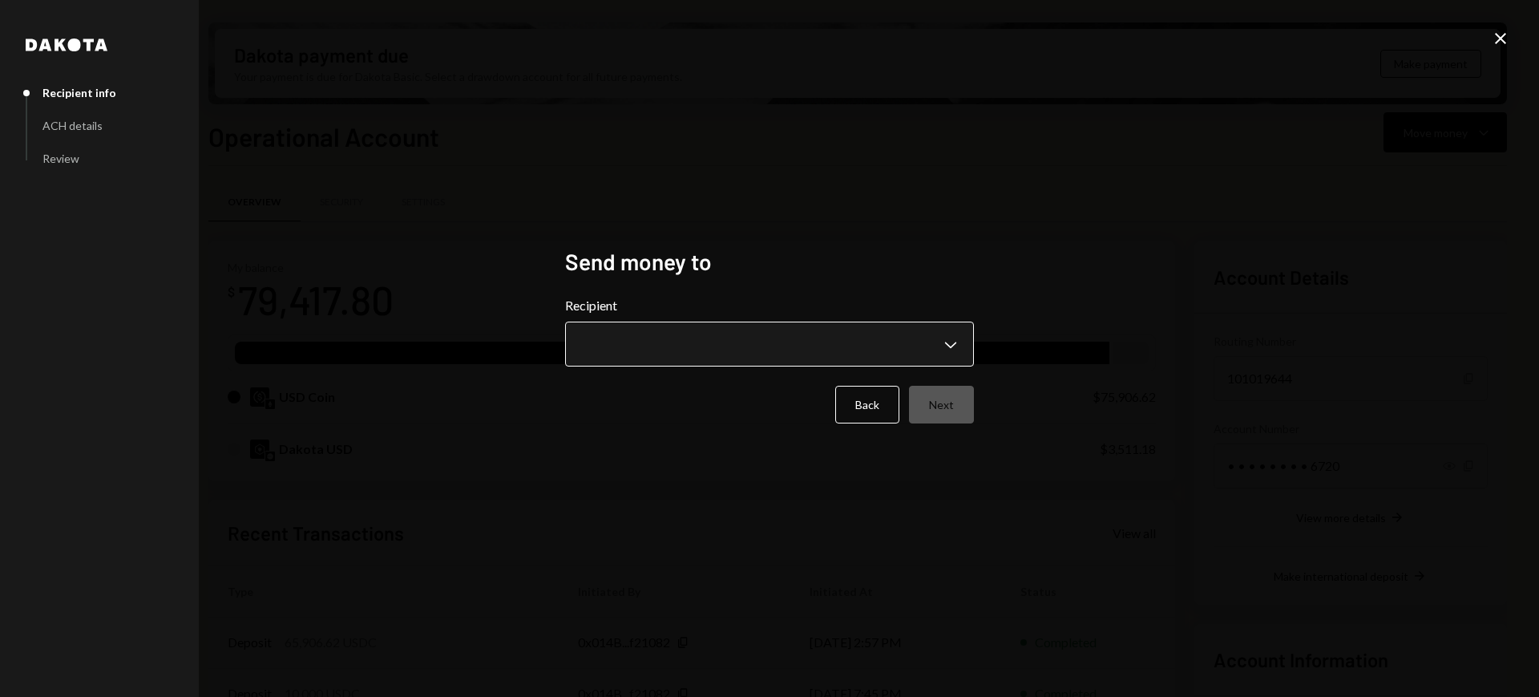
click at [925, 341] on body "T The Developer's ... Caret Down Home Home Inbox Inbox Activities Transactions …" at bounding box center [769, 348] width 1539 height 697
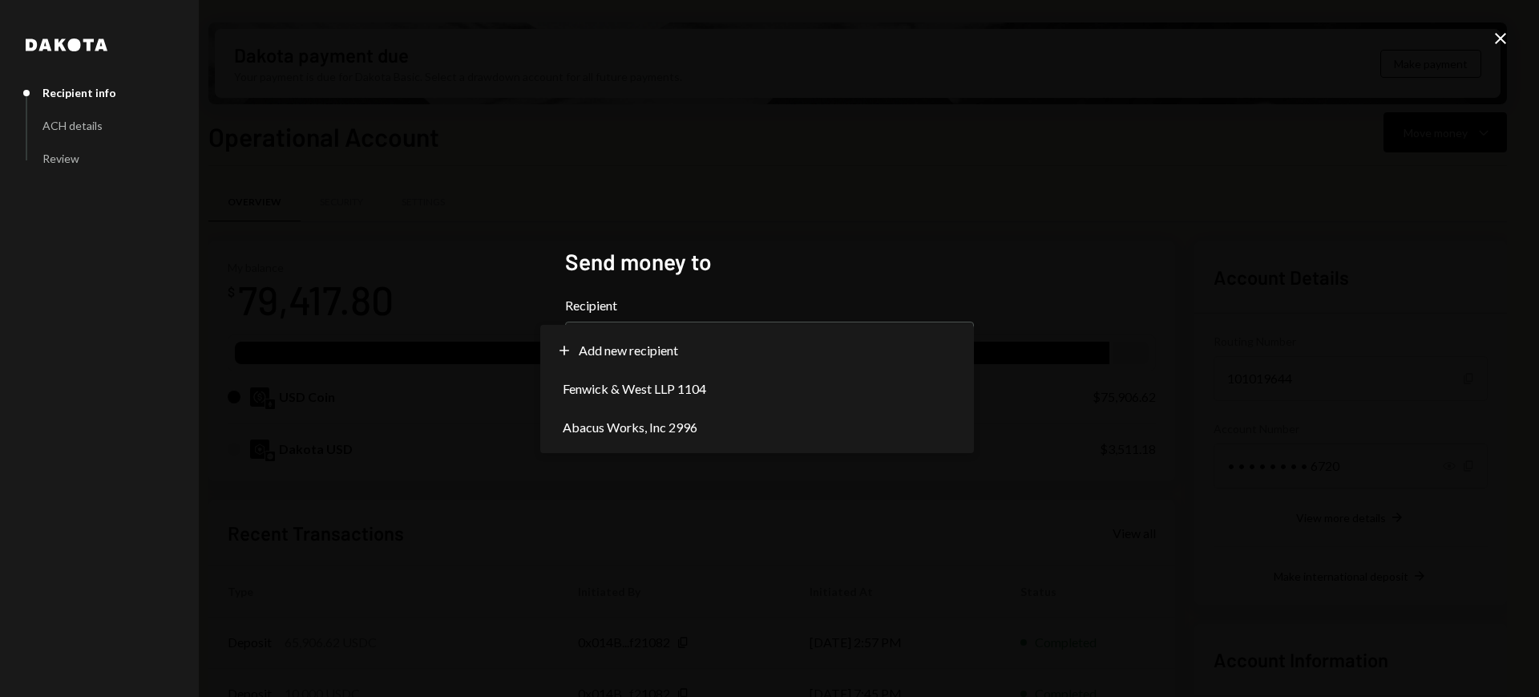
select select "**********"
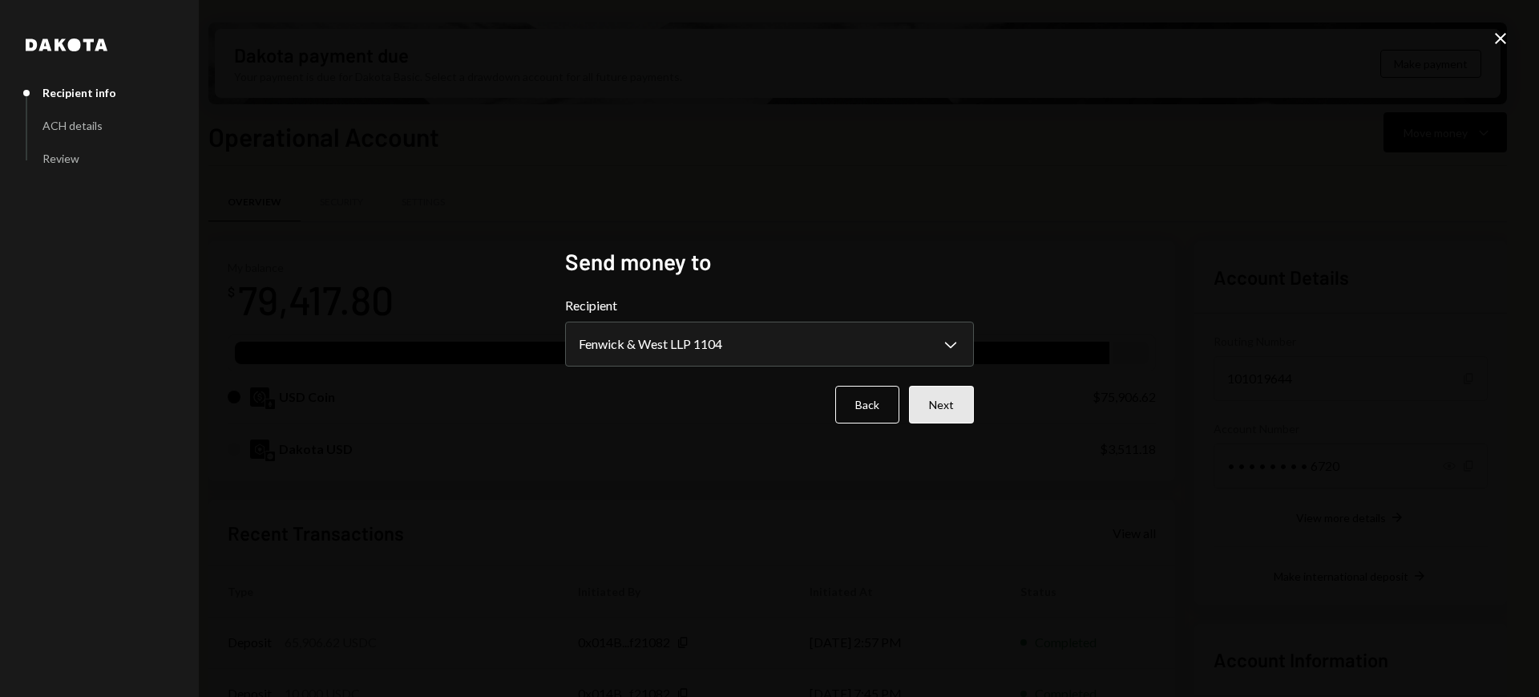
click at [954, 398] on button "Next" at bounding box center [941, 405] width 65 height 38
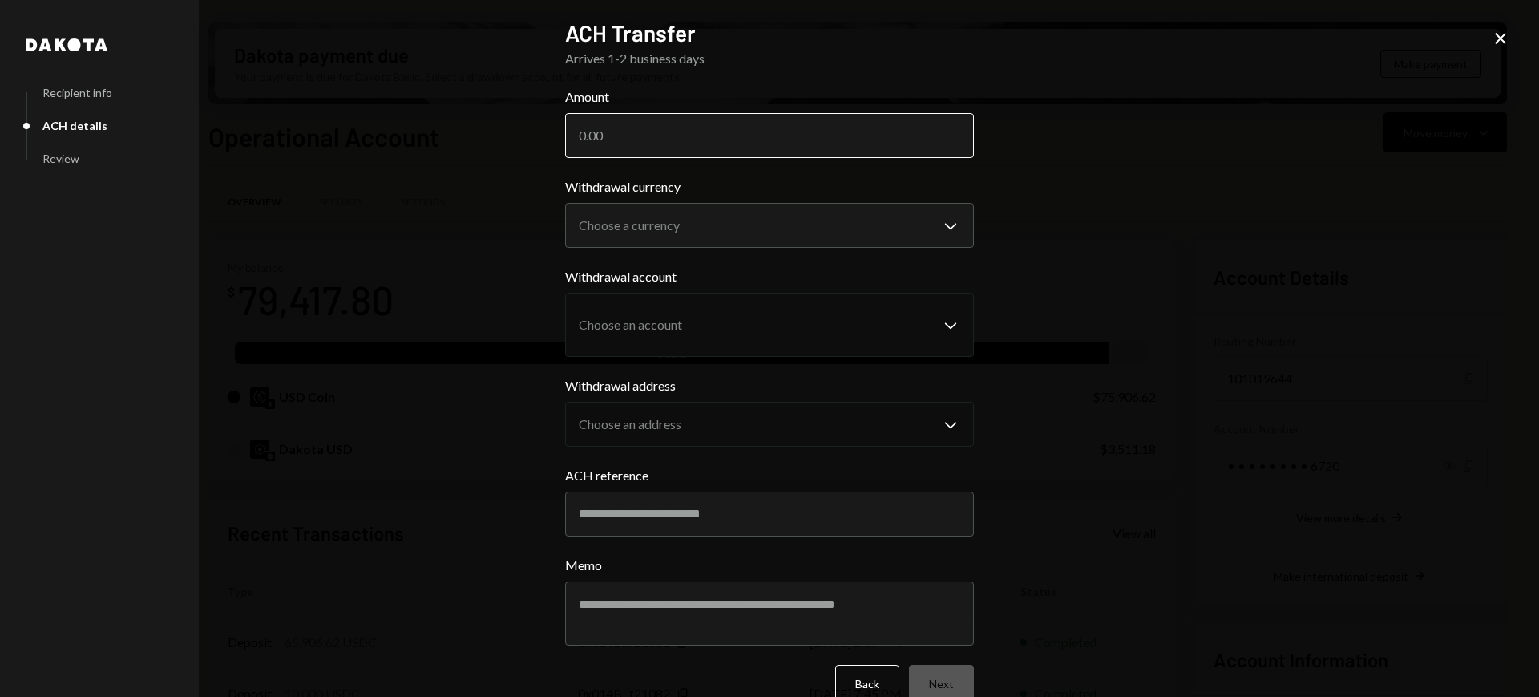
click at [827, 142] on input "Amount" at bounding box center [769, 135] width 409 height 45
paste input "65906.62"
type input "65906.62"
click at [673, 228] on body "T The Developer's ... Caret Down Home Home Inbox Inbox Activities Transactions …" at bounding box center [769, 348] width 1539 height 697
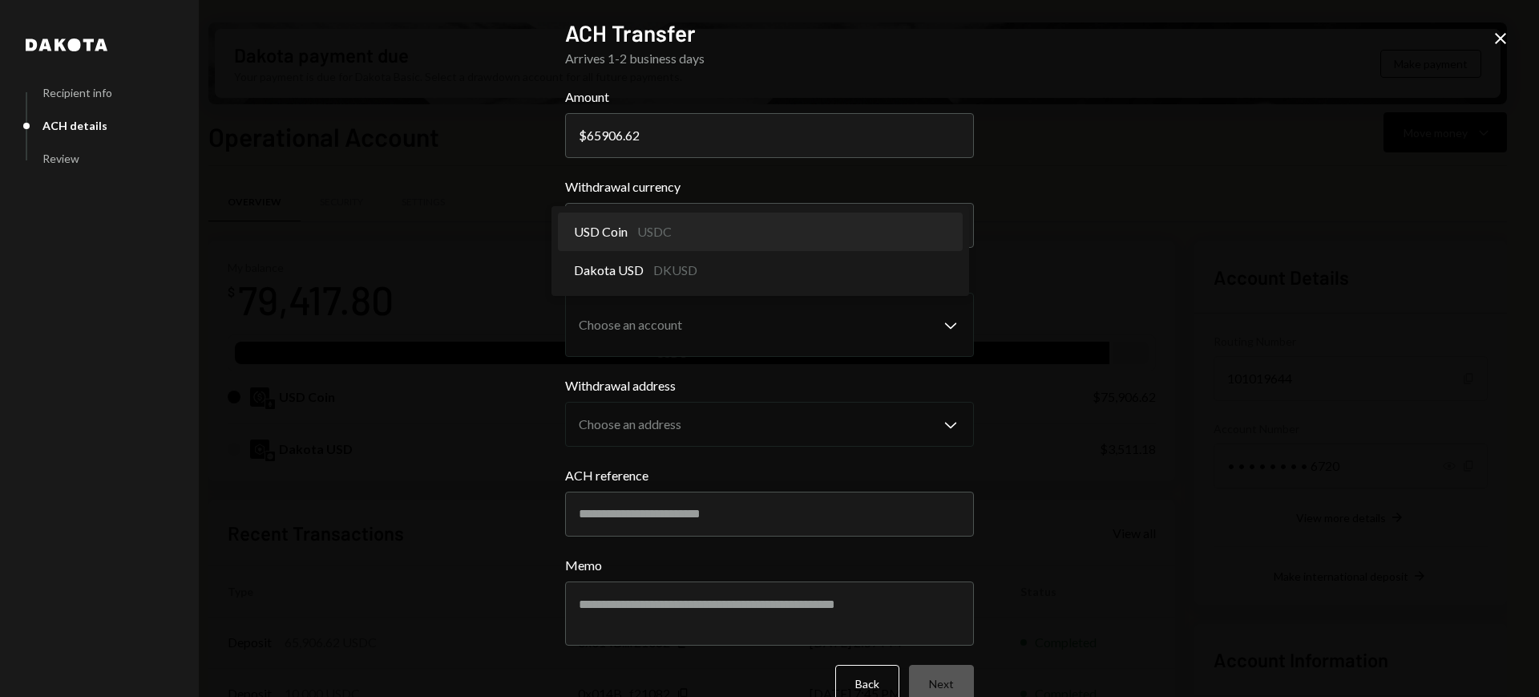
select select "****"
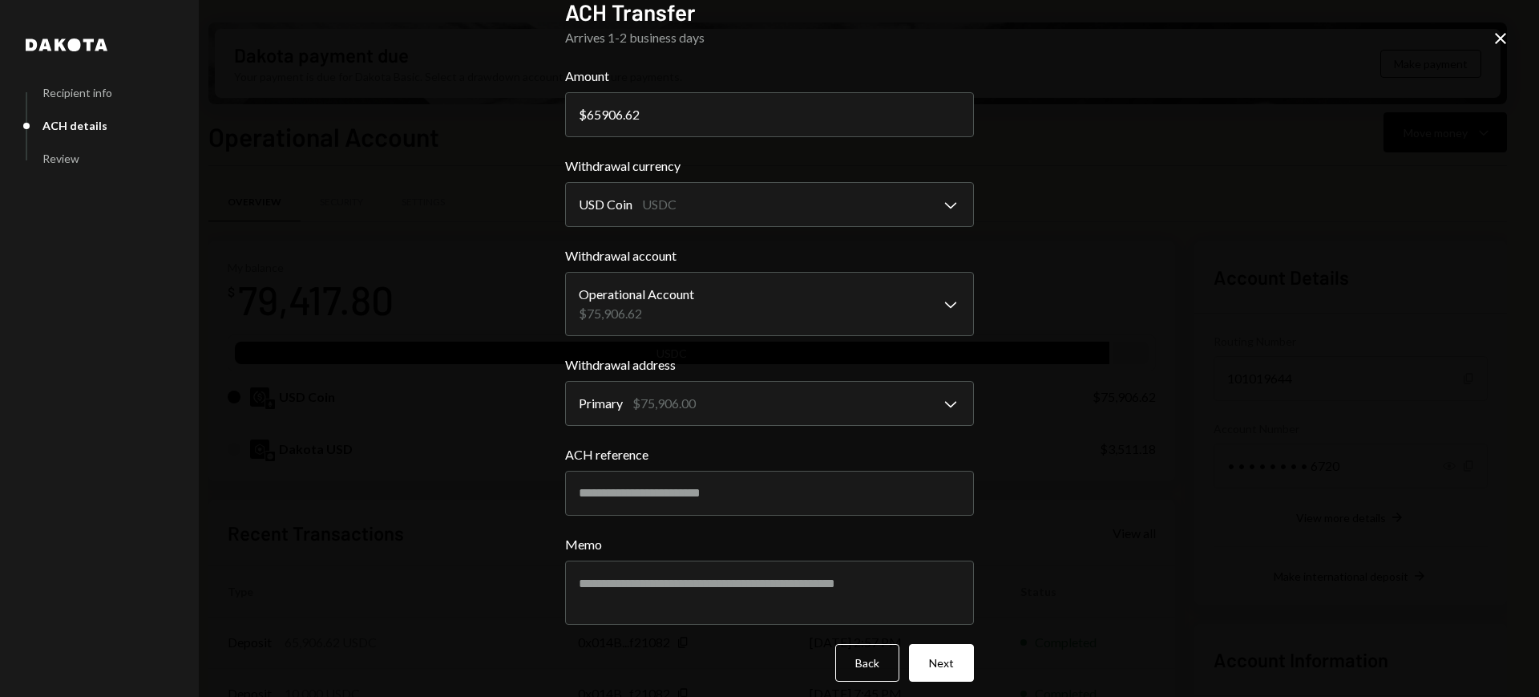
scroll to position [31, 0]
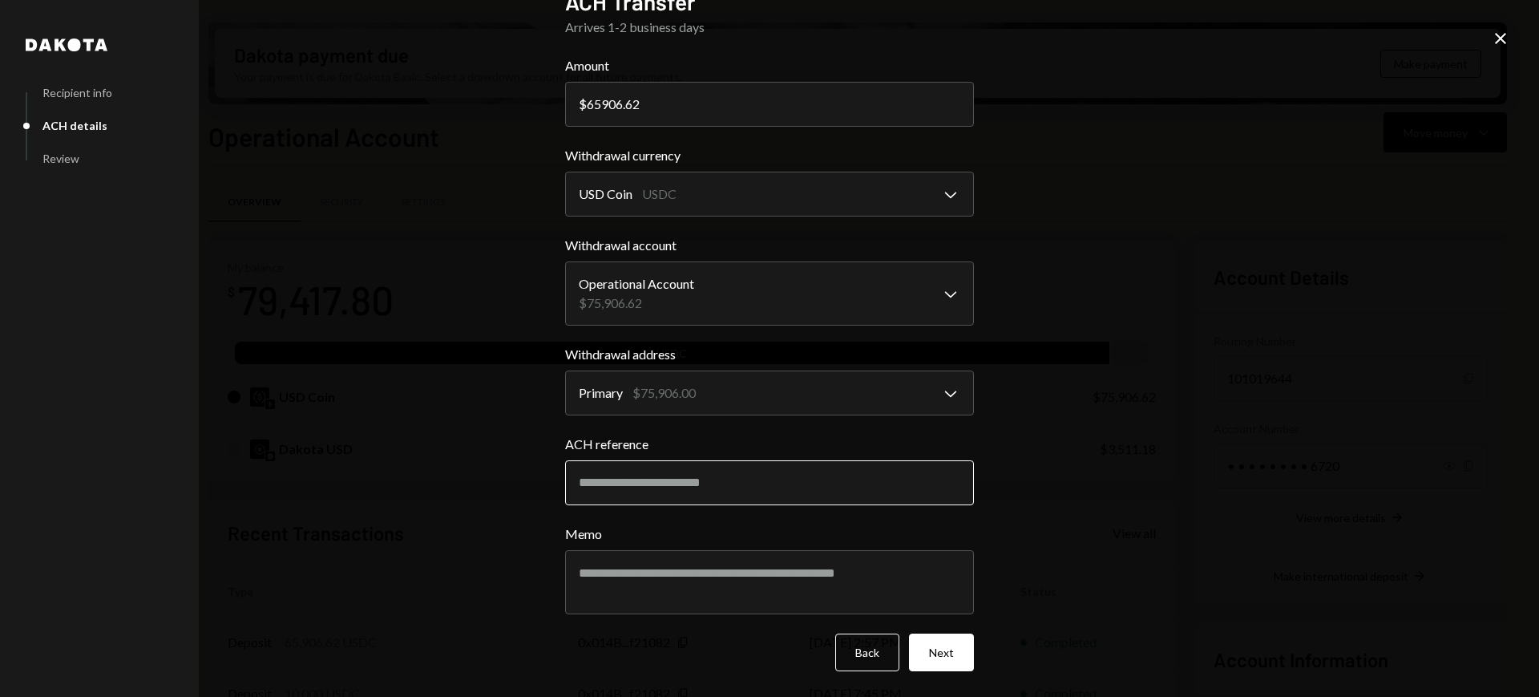
click at [746, 476] on input "ACH reference" at bounding box center [769, 482] width 409 height 45
type input "*"
paste input "*****"
type input "*****"
click at [747, 564] on textarea "Memo" at bounding box center [769, 582] width 409 height 64
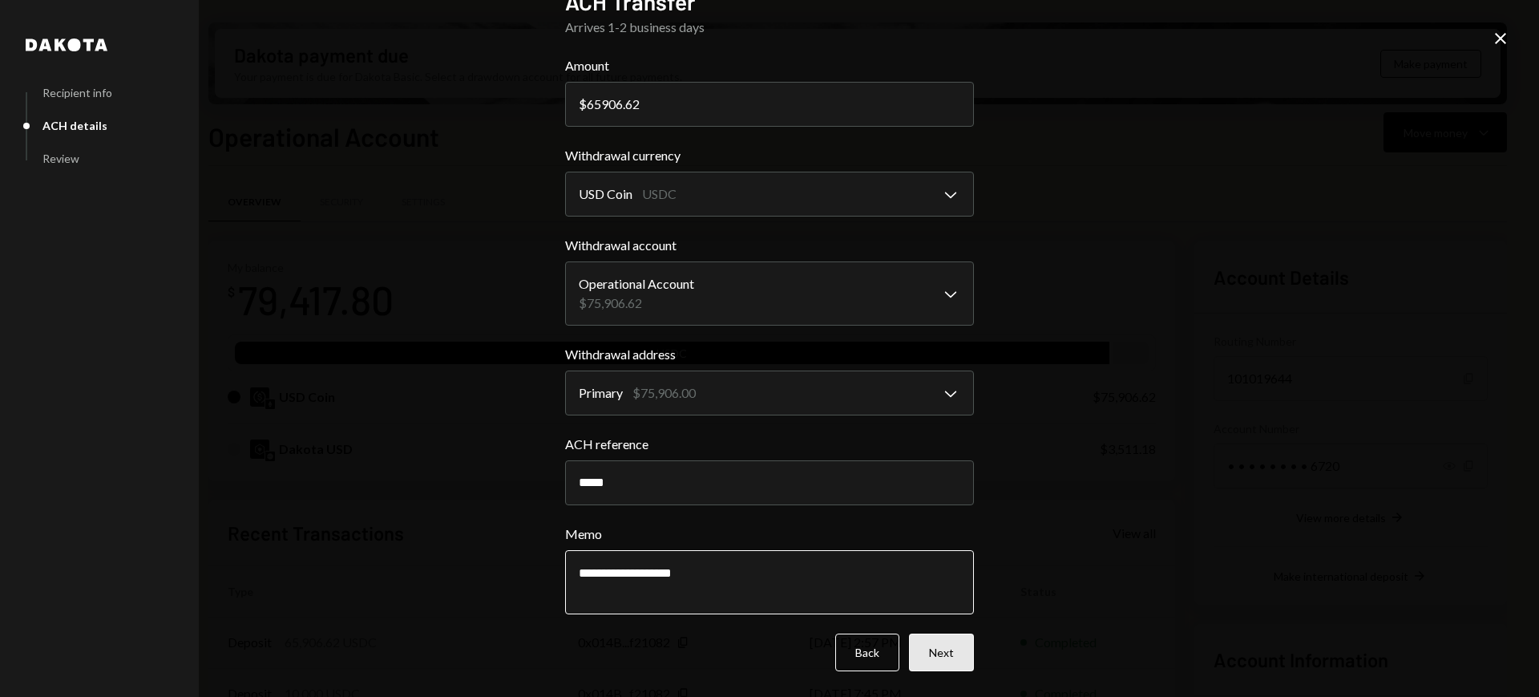
type textarea "**********"
click at [928, 659] on button "Next" at bounding box center [941, 652] width 65 height 38
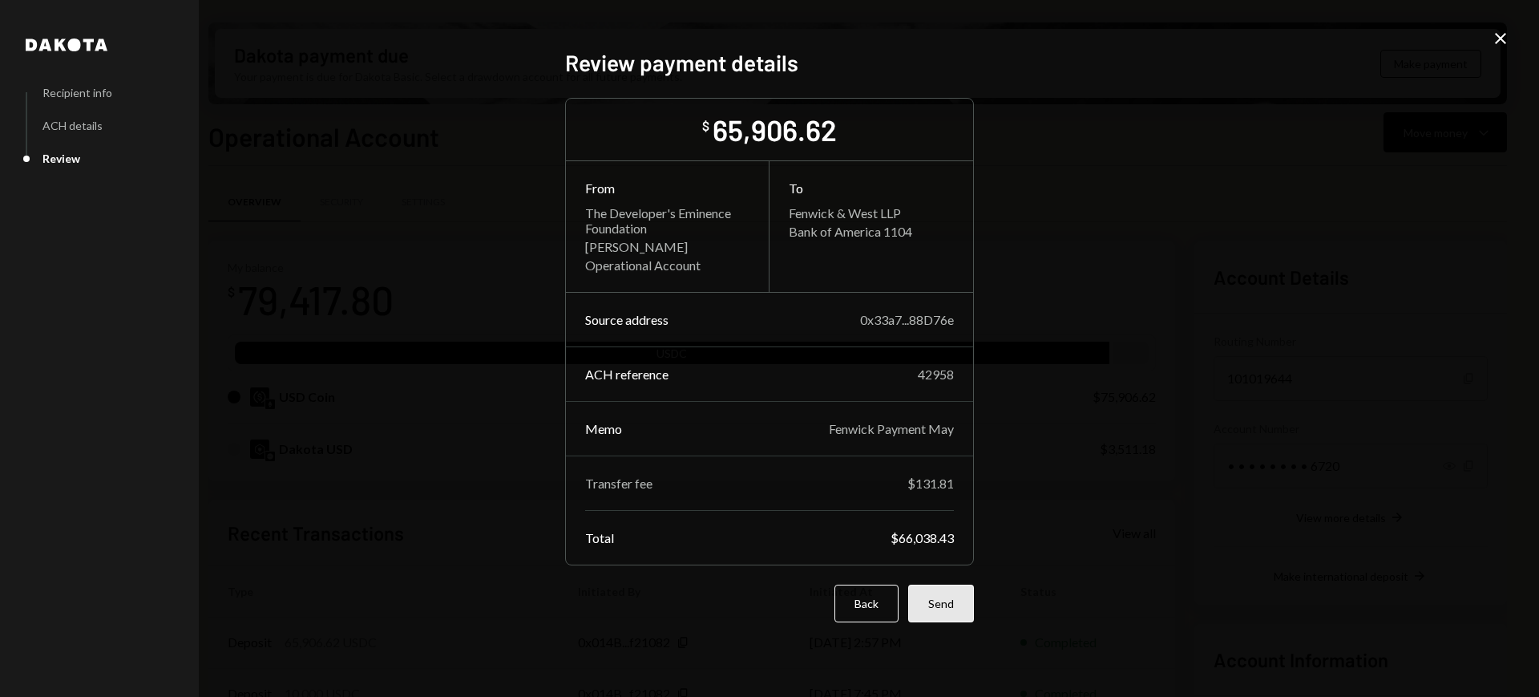
click at [954, 604] on button "Send" at bounding box center [941, 603] width 66 height 38
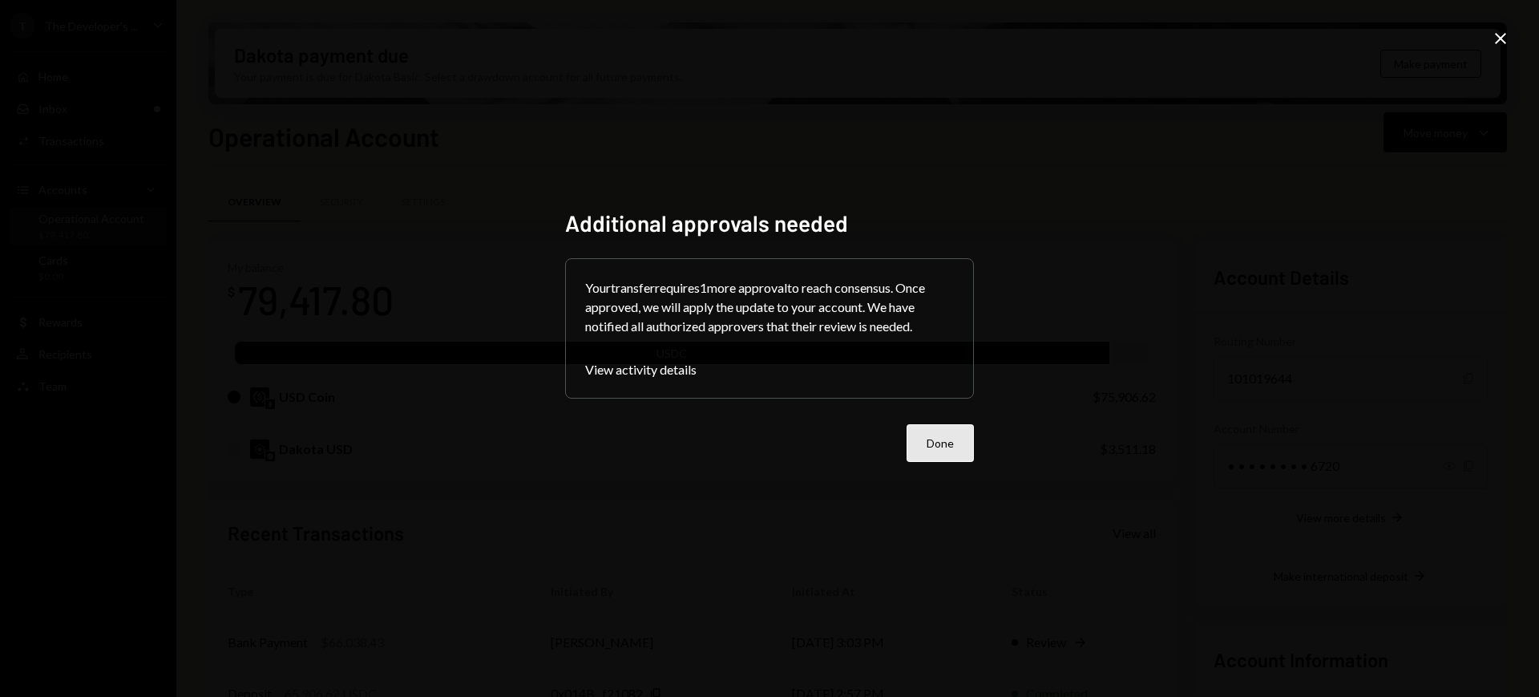
click at [955, 439] on button "Done" at bounding box center [940, 443] width 67 height 38
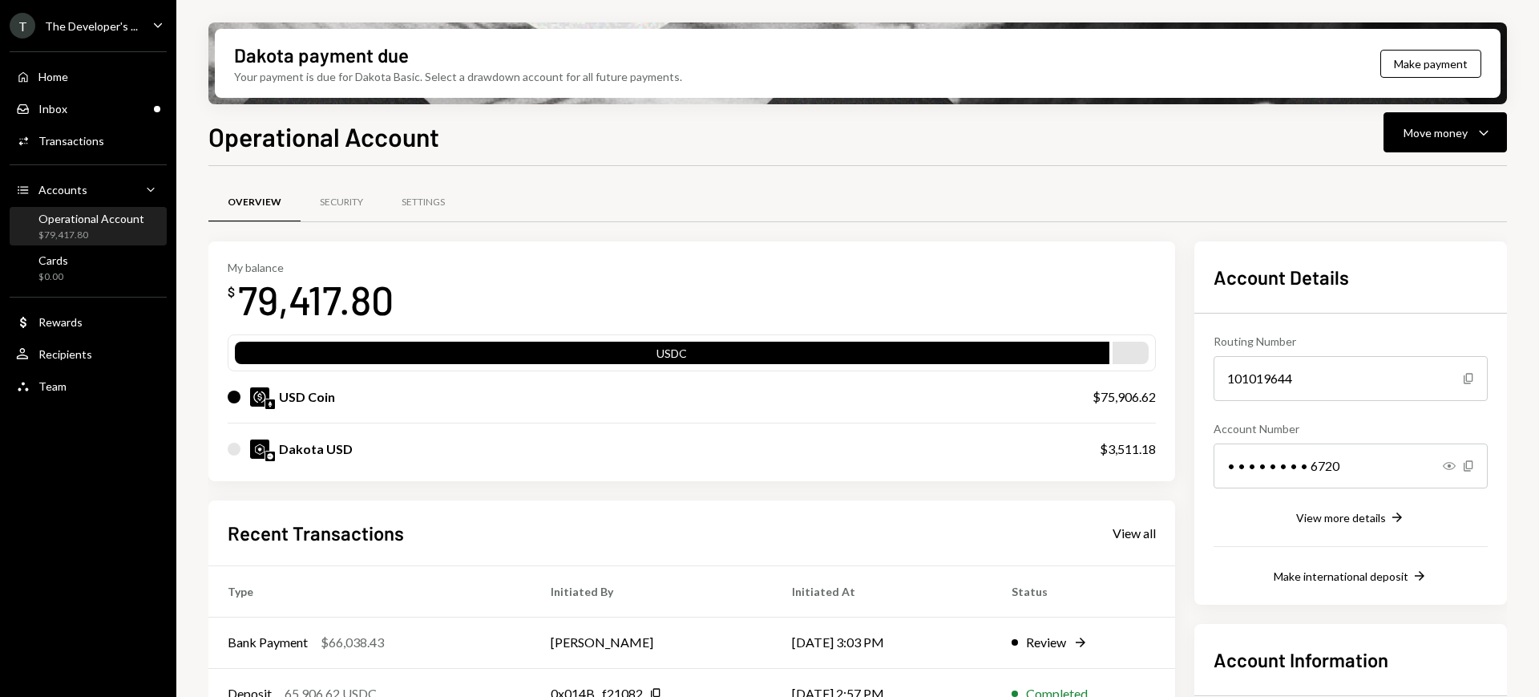
click at [92, 28] on div "The Developer's ..." at bounding box center [91, 26] width 93 height 14
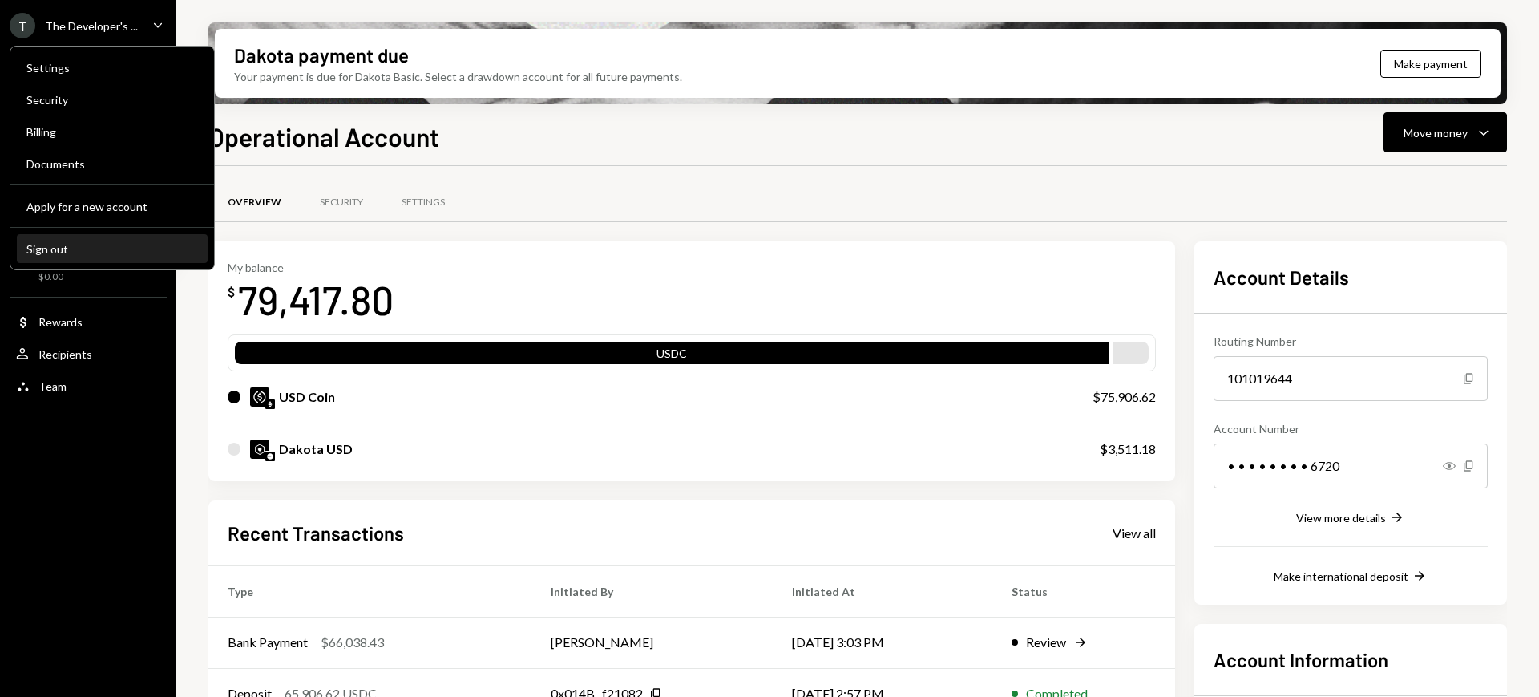
click at [107, 248] on div "Sign out" at bounding box center [112, 249] width 172 height 14
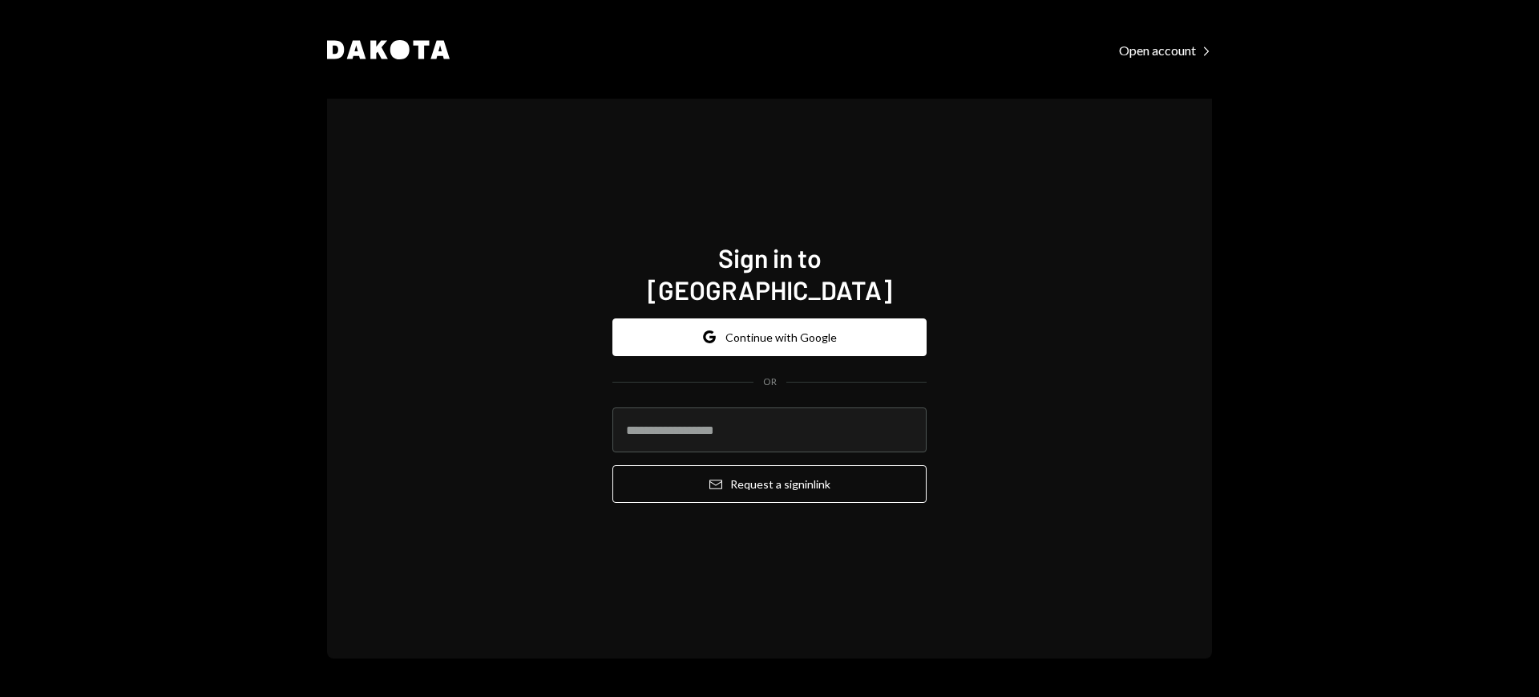
type input "**********"
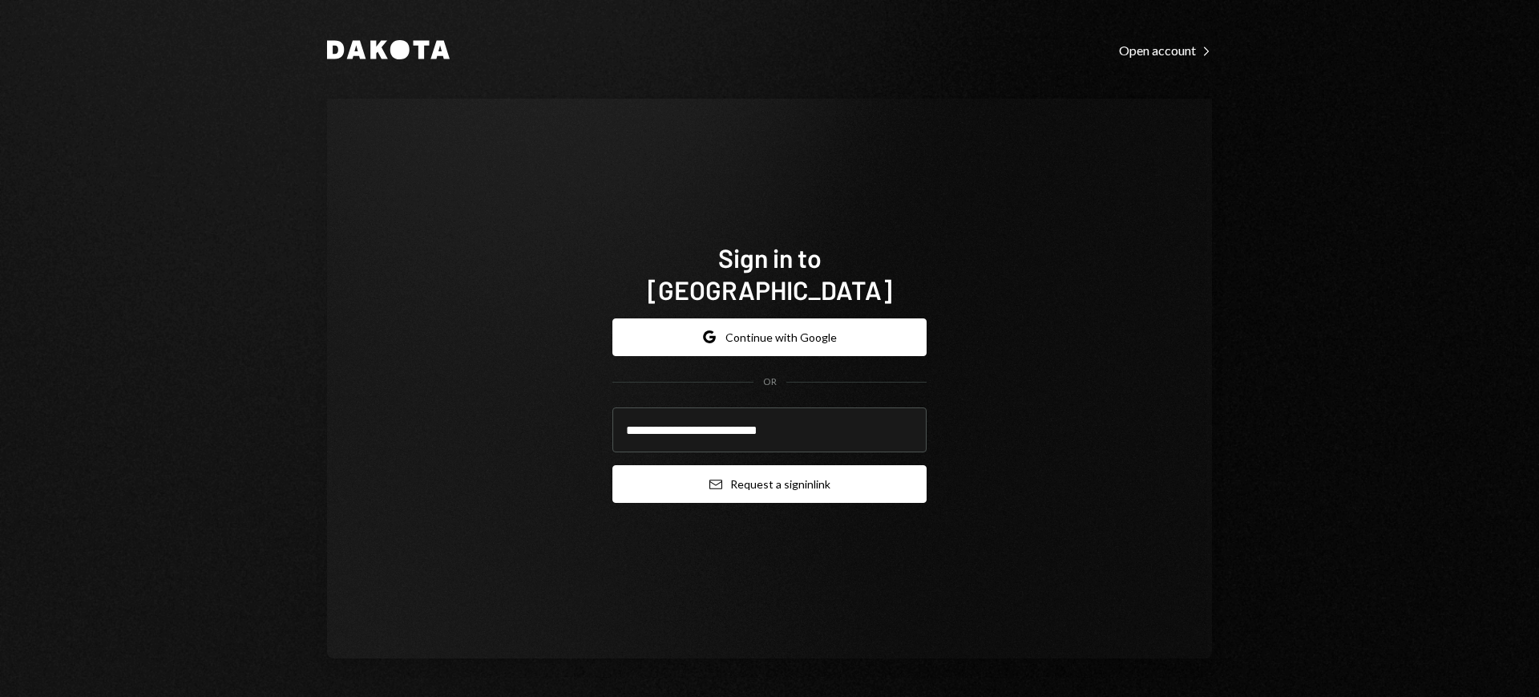
click at [788, 465] on button "Email Request a sign in link" at bounding box center [769, 484] width 314 height 38
